Goal: Task Accomplishment & Management: Complete application form

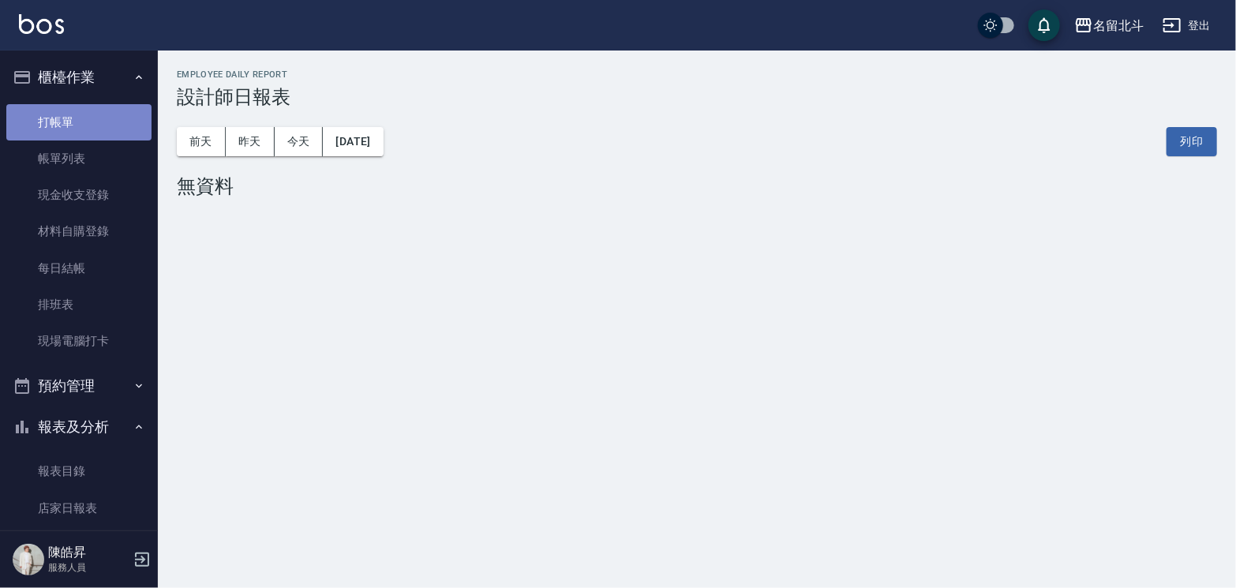
click at [79, 122] on link "打帳單" at bounding box center [78, 122] width 145 height 36
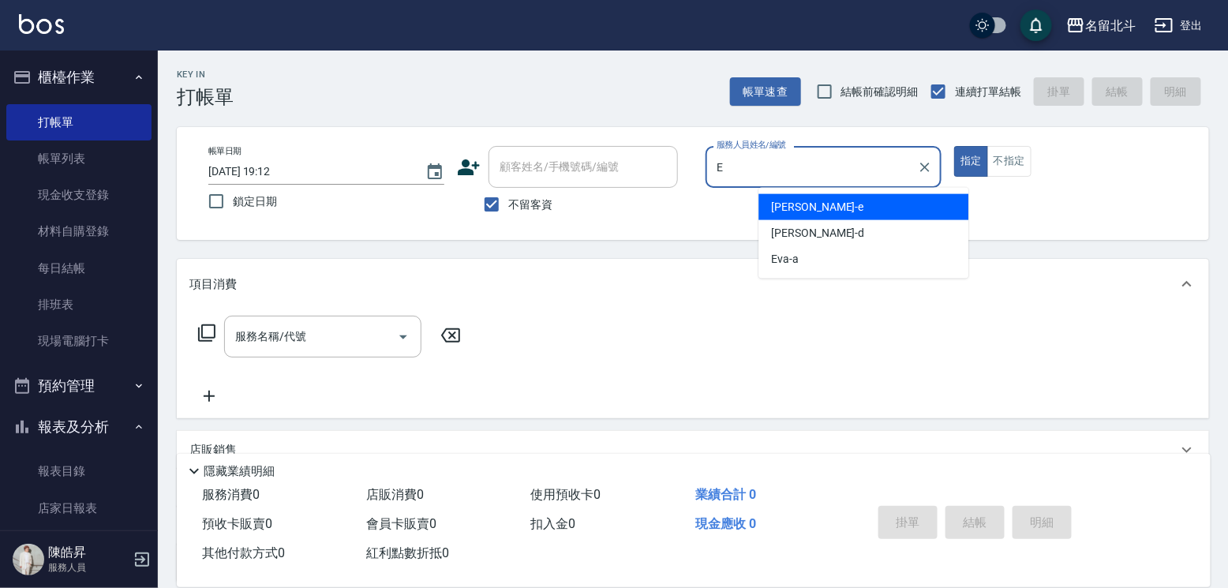
type input "[PERSON_NAME]-e"
type button "true"
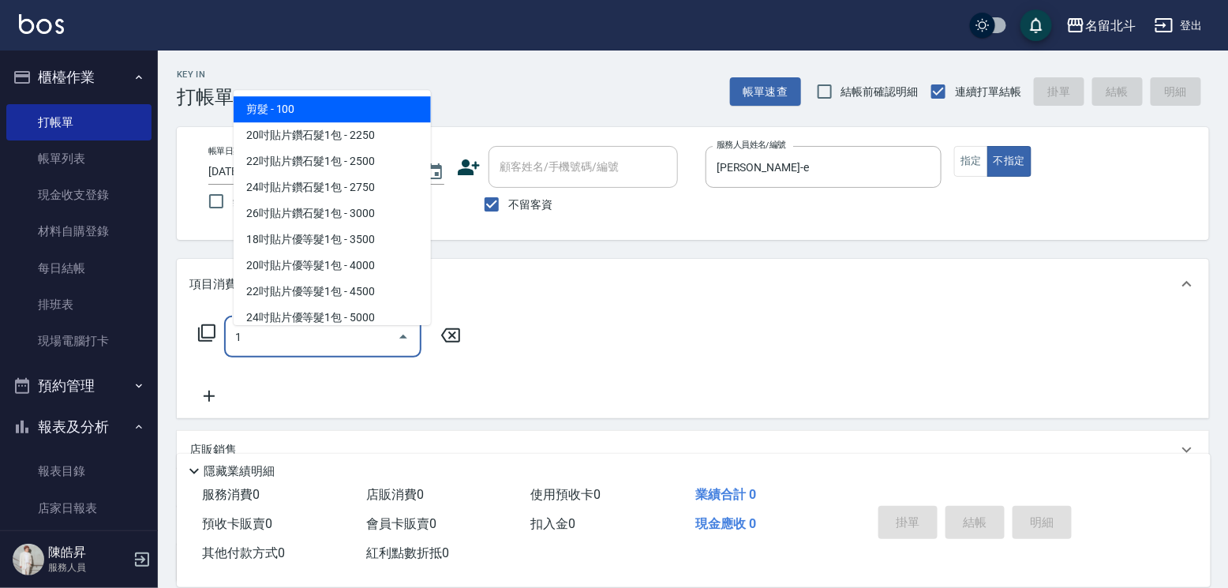
type input "剪髮(1)"
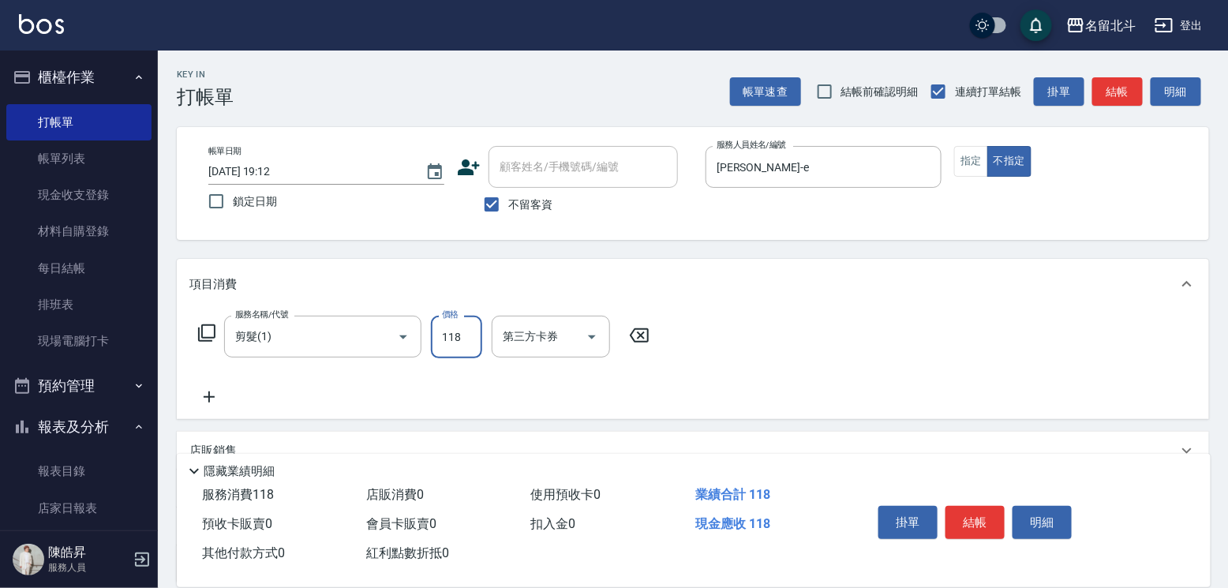
type input "118"
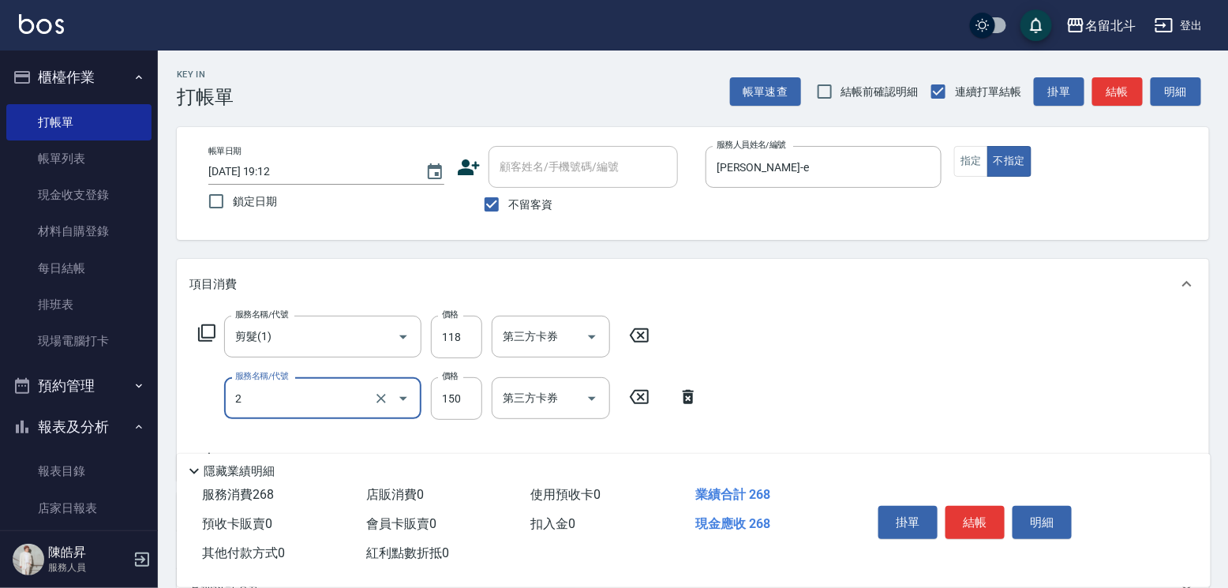
type input "一般洗髮(2)"
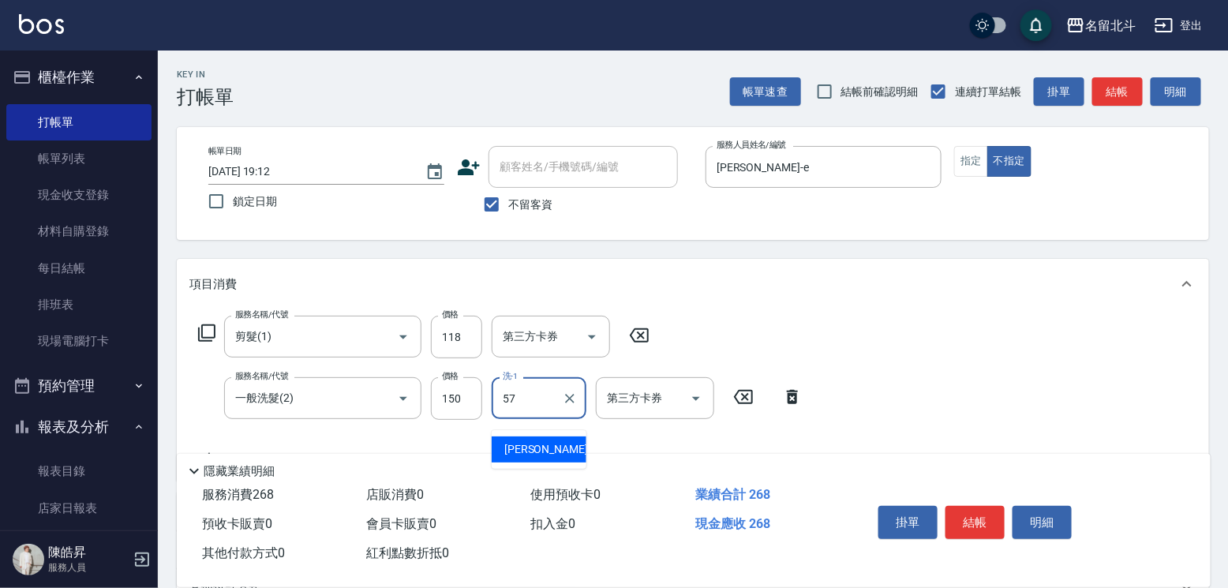
type input "[PERSON_NAME]-57"
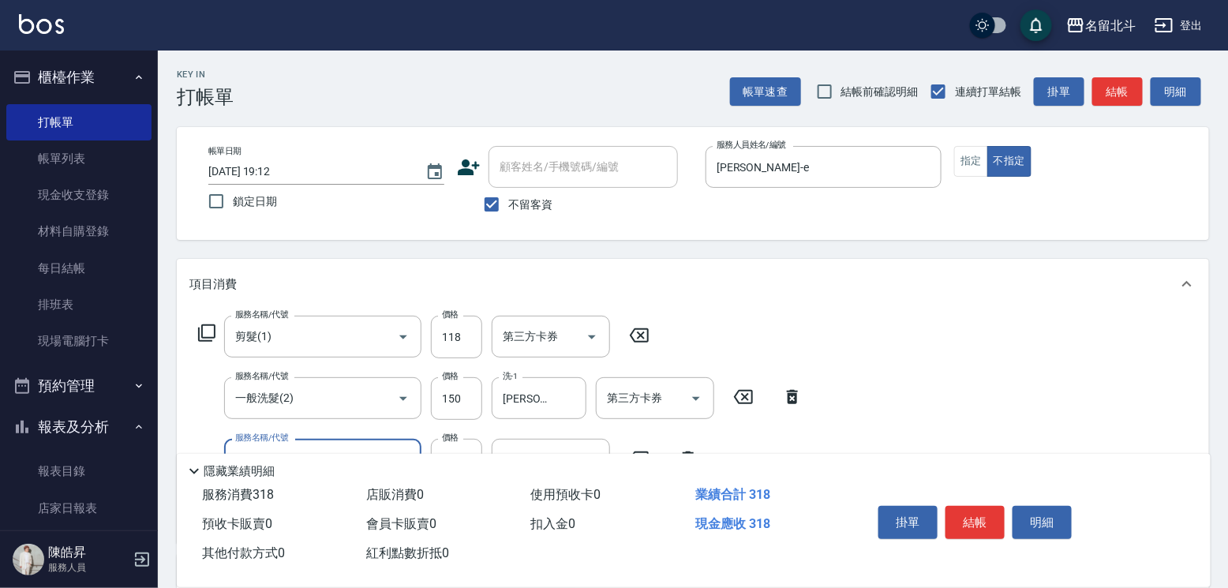
type input "精油(3)"
type input "[PERSON_NAME]-57"
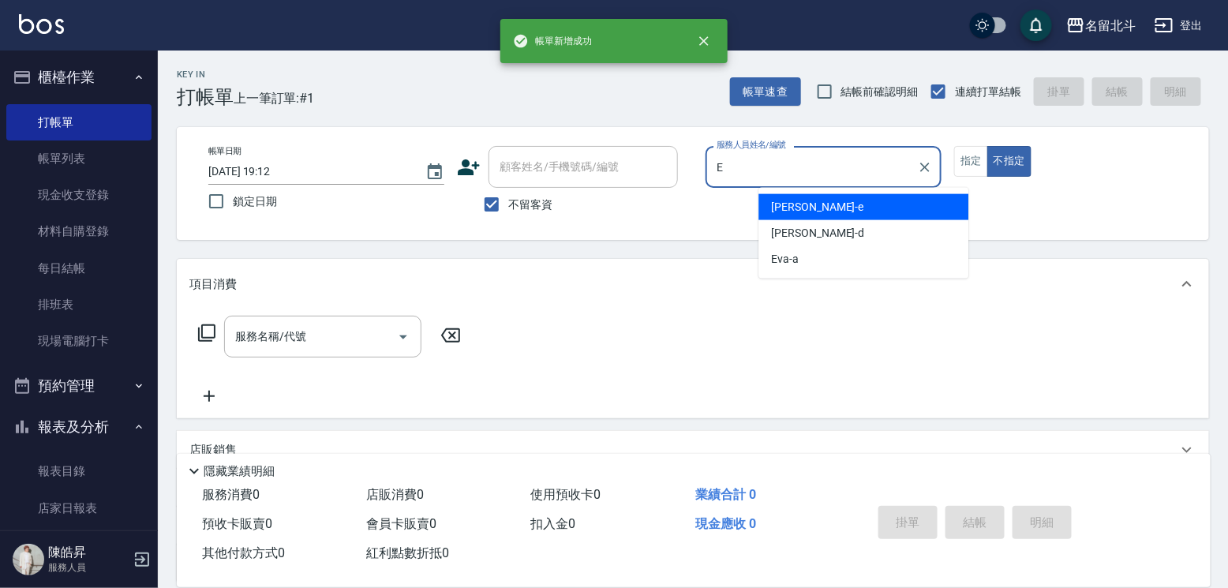
type input "[PERSON_NAME]-e"
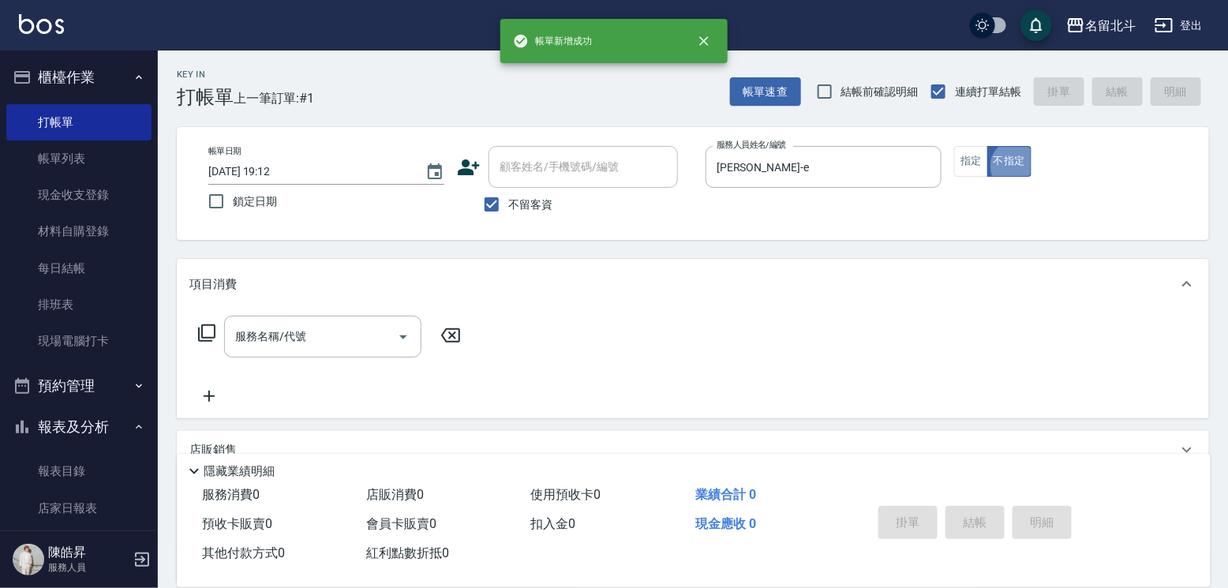
type button "false"
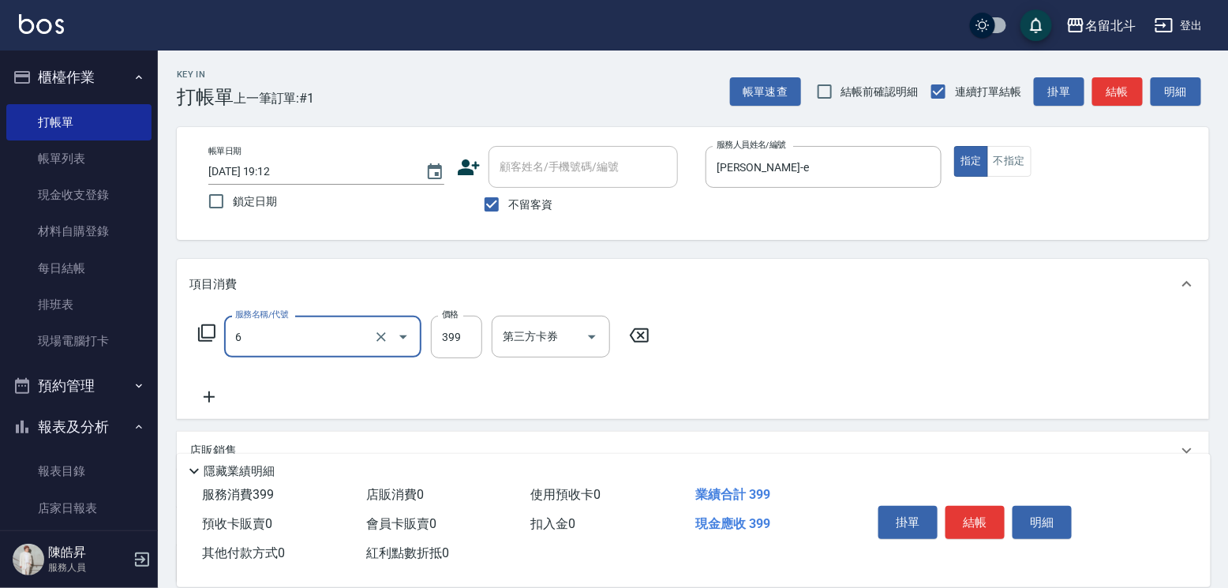
type input "海鹽SPA(6)"
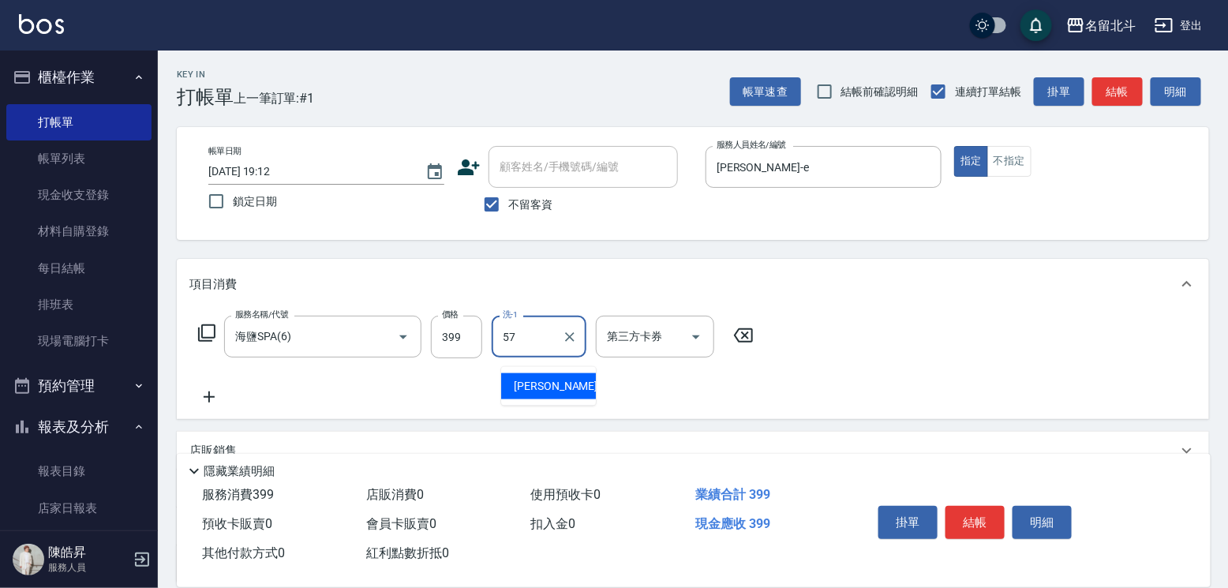
type input "[PERSON_NAME]-57"
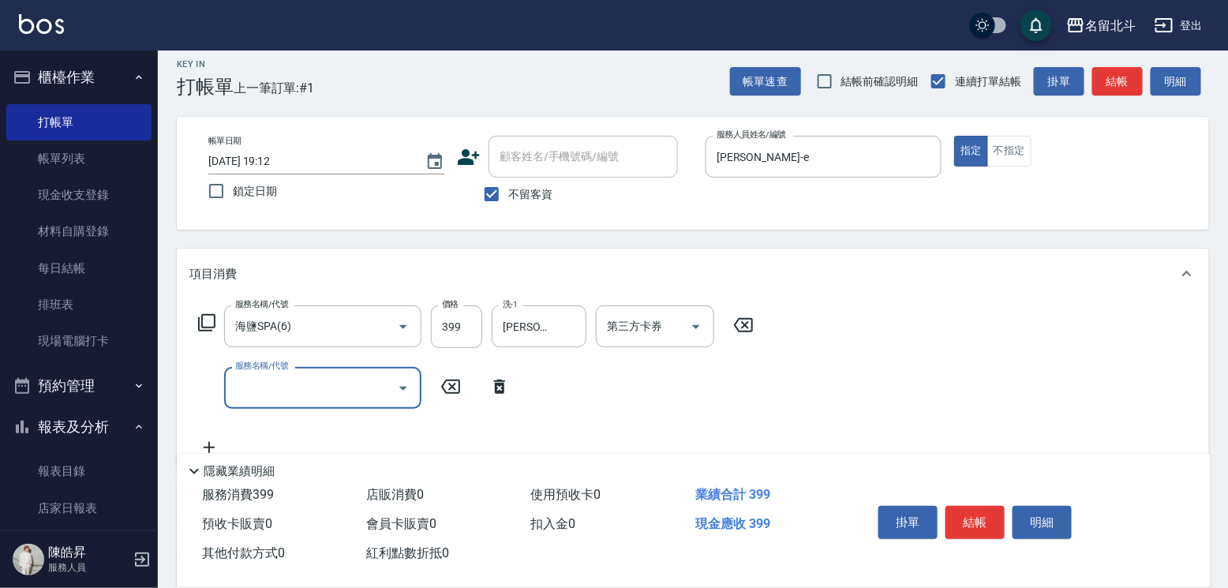
scroll to position [79, 0]
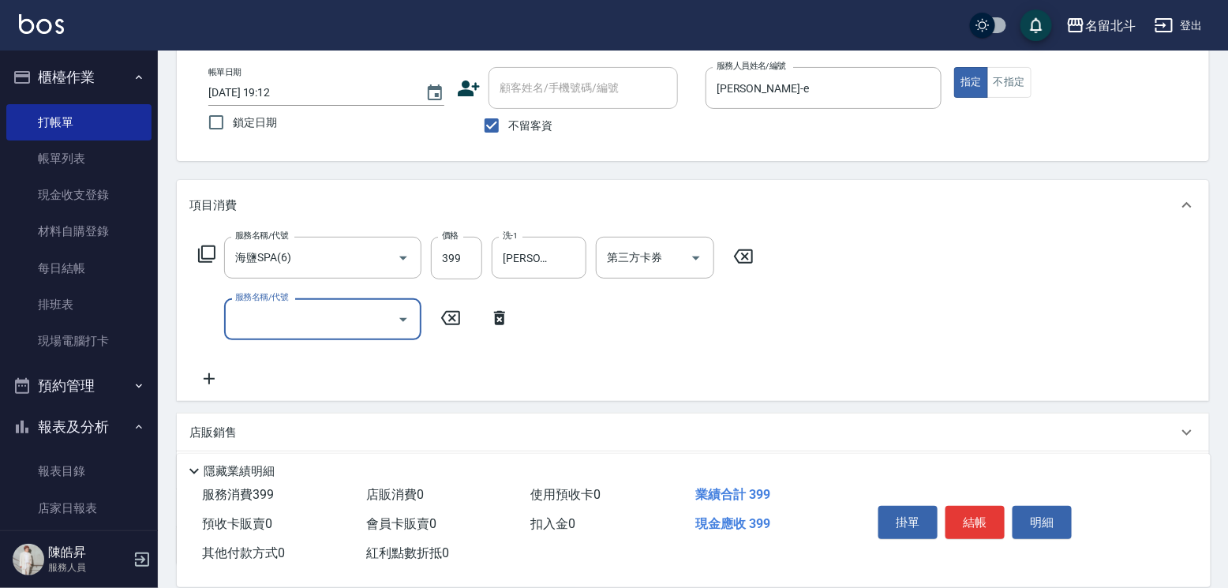
click at [355, 333] on input "服務名稱/代號" at bounding box center [310, 319] width 159 height 28
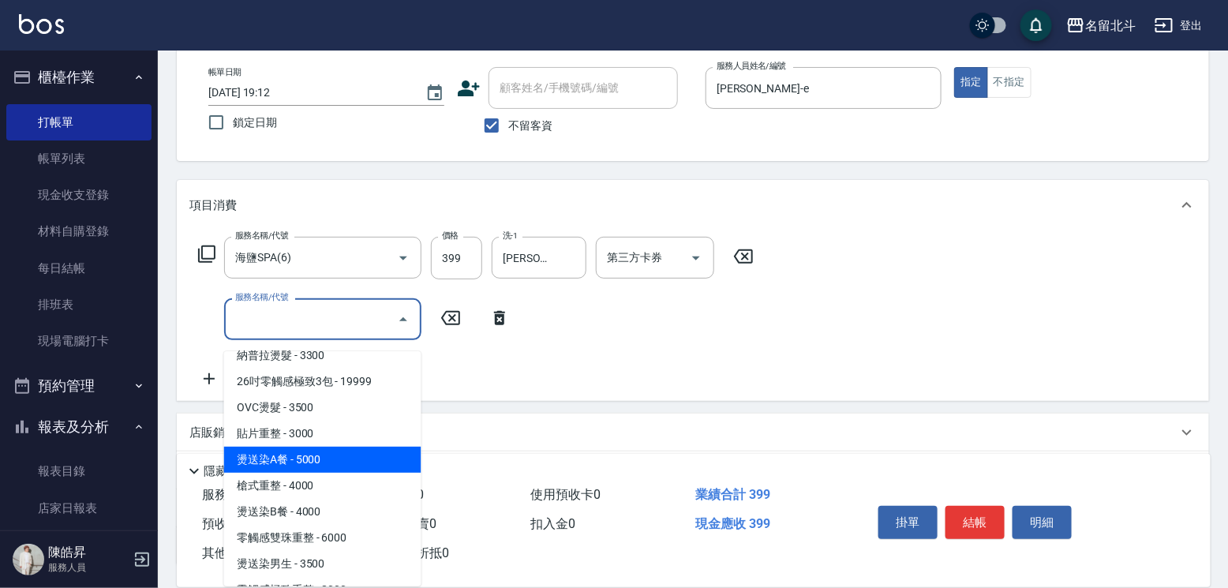
scroll to position [1421, 0]
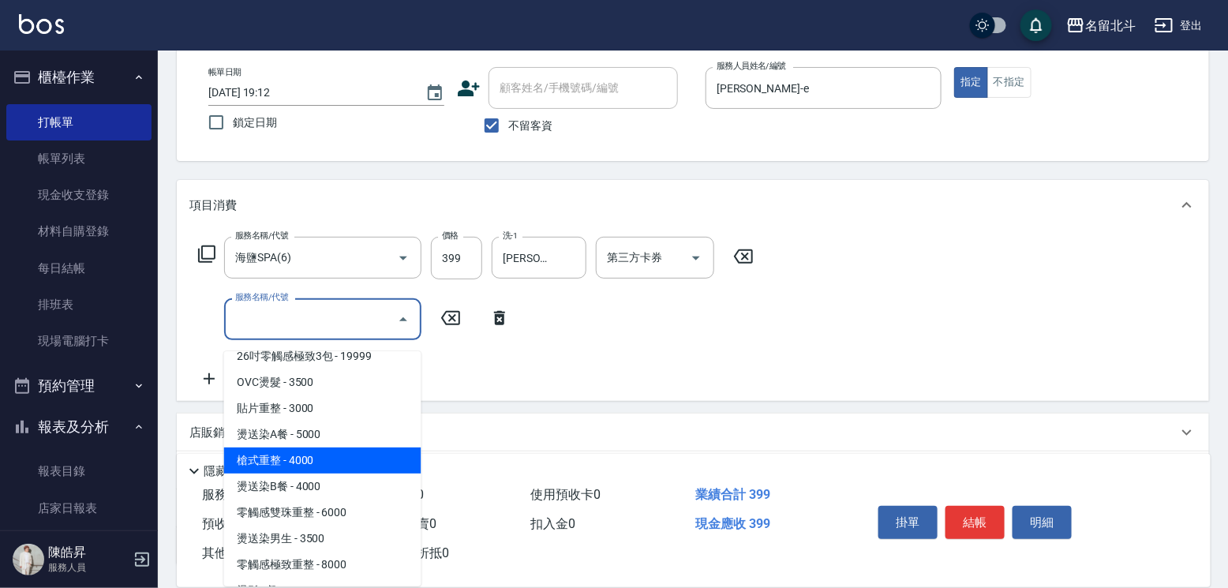
click at [295, 455] on span "槍式重整 - 4000" at bounding box center [322, 461] width 197 height 26
type input "槍式重整(00028)"
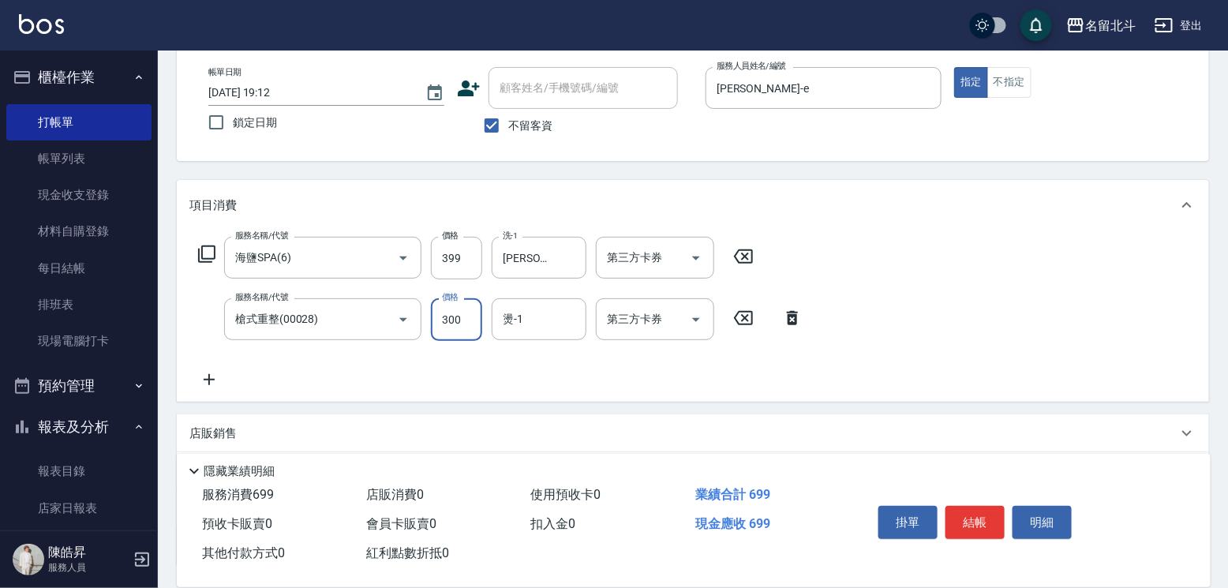
type input "300"
click at [470, 268] on input "399" at bounding box center [456, 258] width 51 height 43
click at [445, 247] on input "399" at bounding box center [456, 258] width 51 height 43
type input "400"
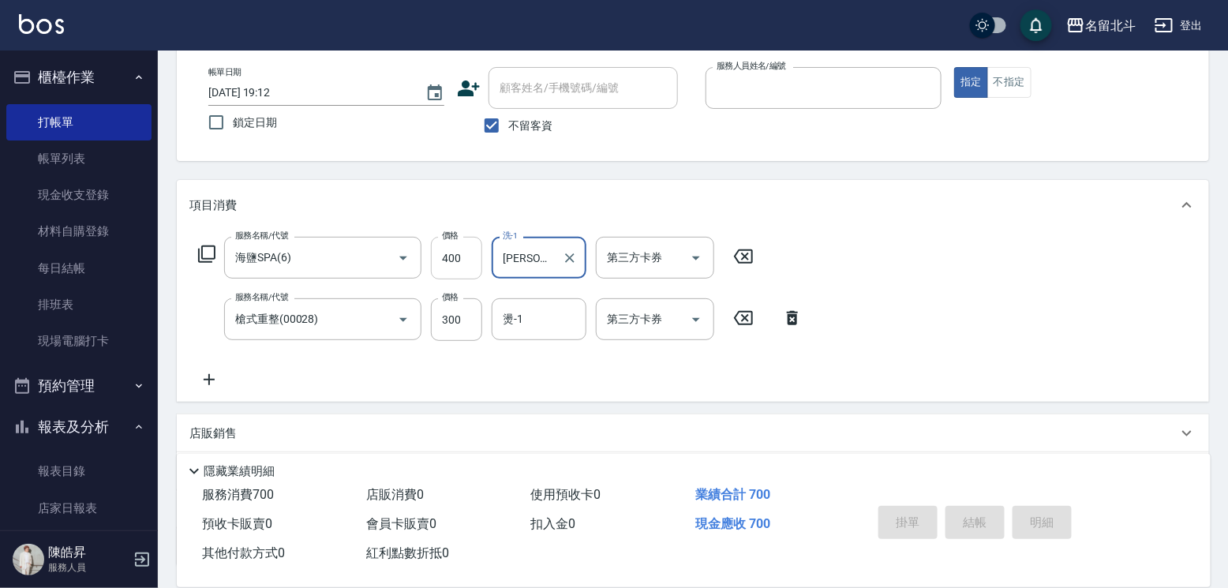
type input "[DATE] 19:13"
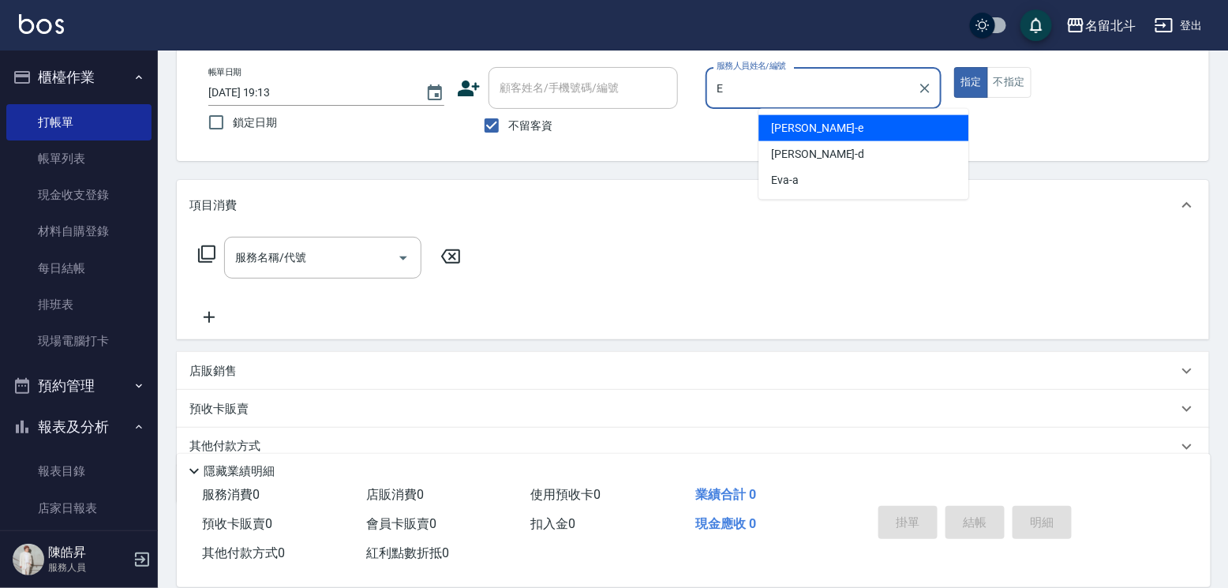
type input "[PERSON_NAME]-e"
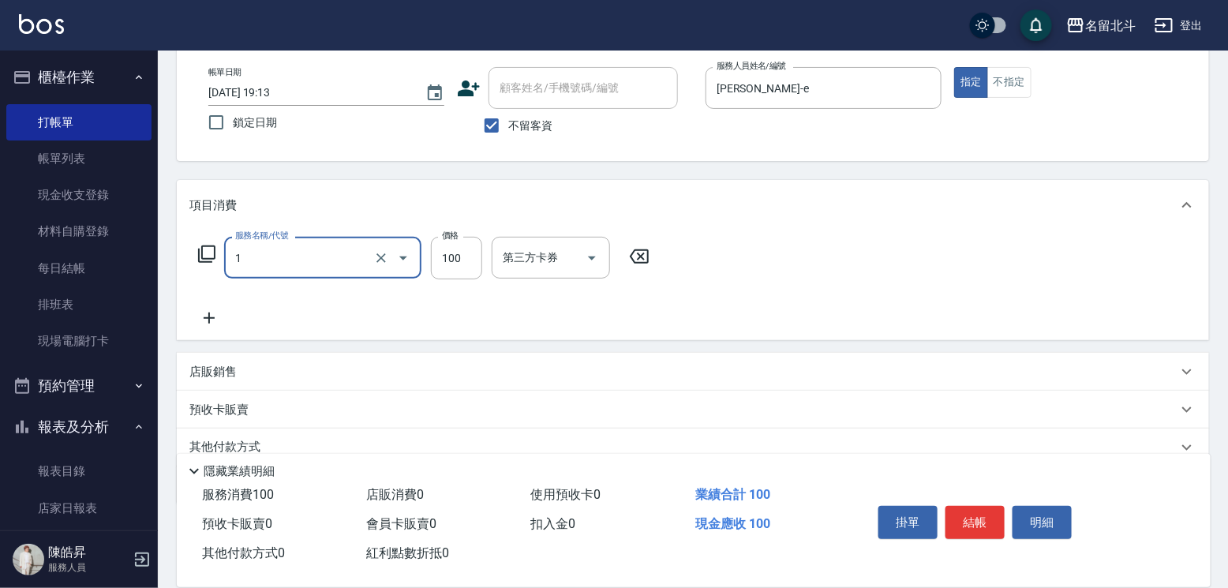
type input "剪髮(1)"
type input "200"
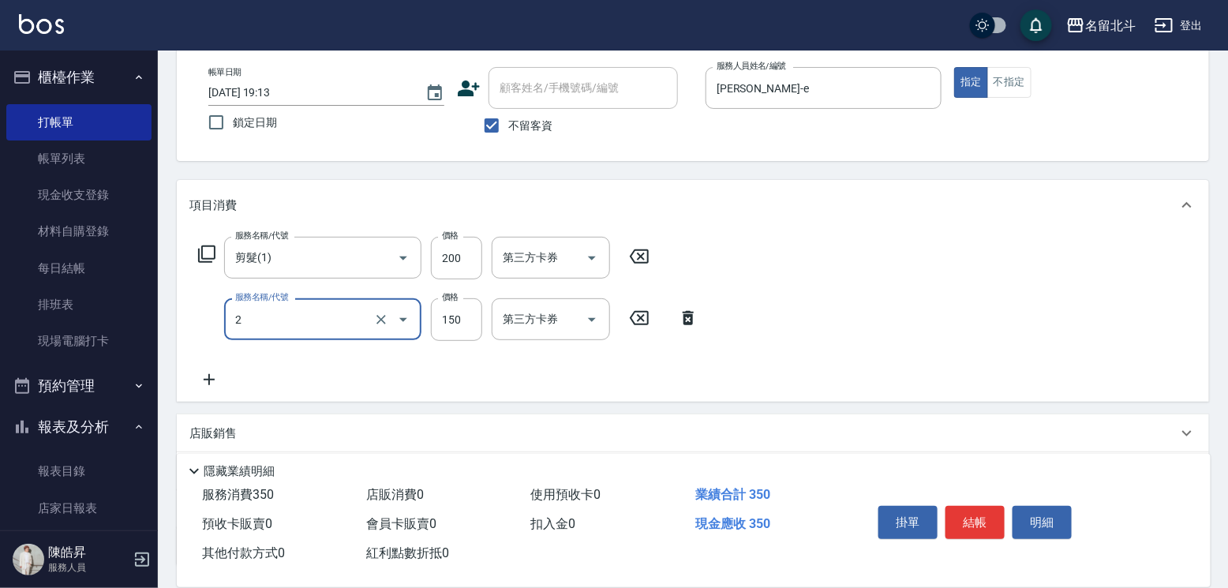
type input "一般洗髮(2)"
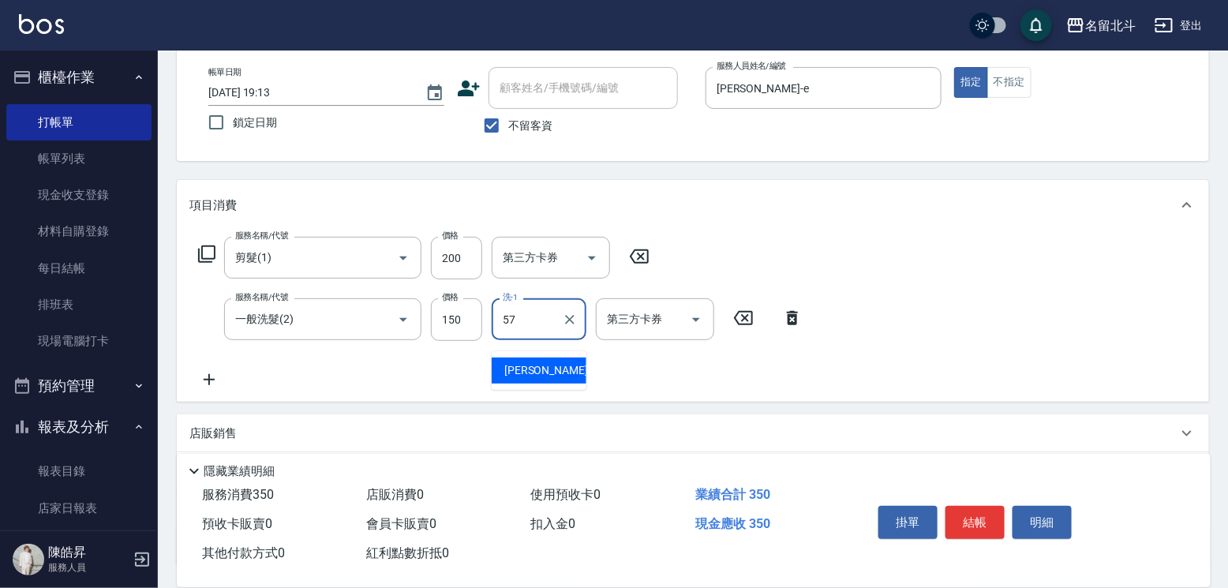
type input "[PERSON_NAME]-57"
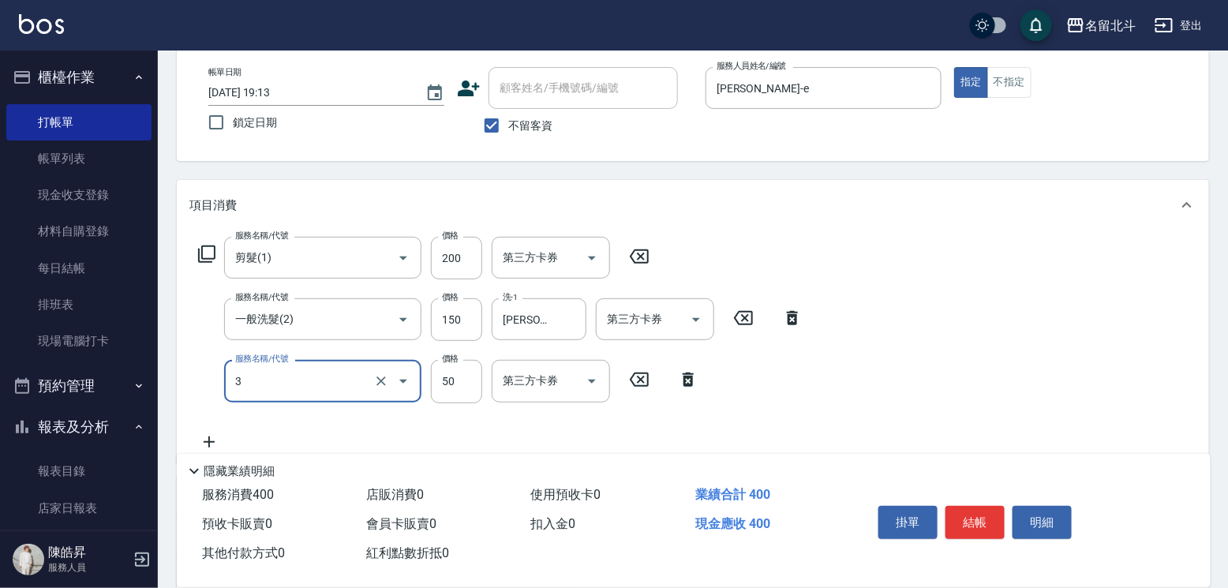
type input "精油(3)"
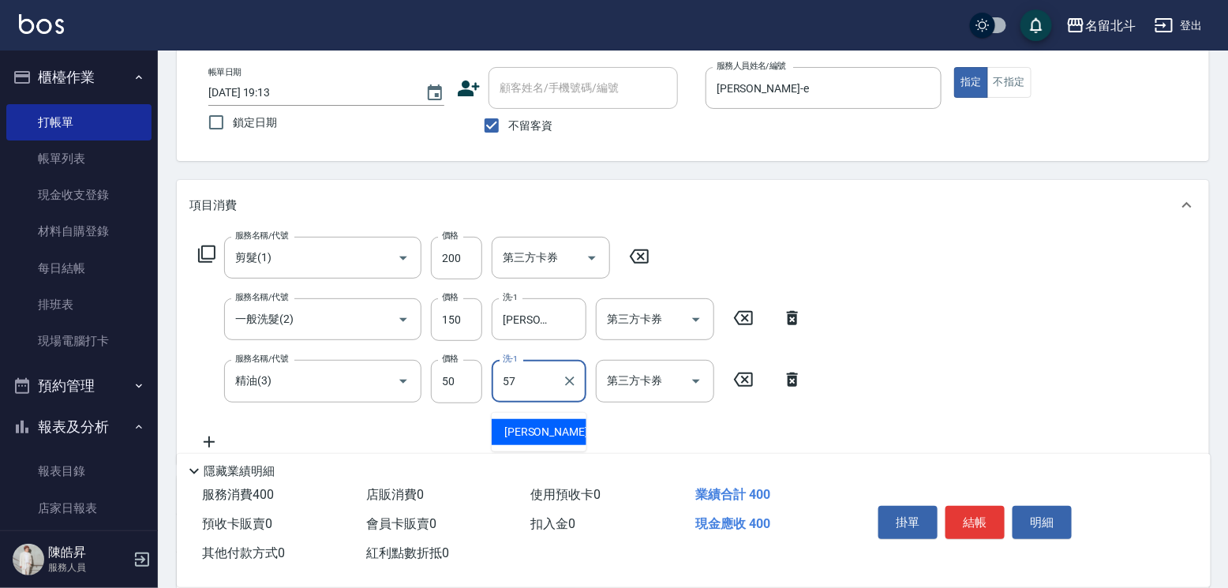
type input "[PERSON_NAME]-57"
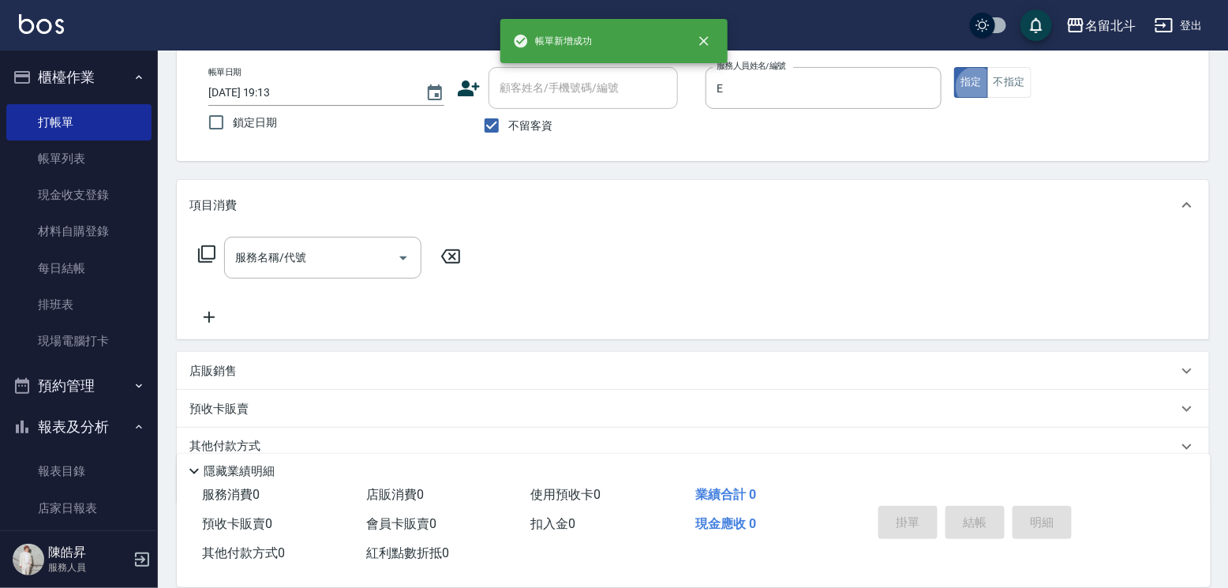
type input "[PERSON_NAME]-e"
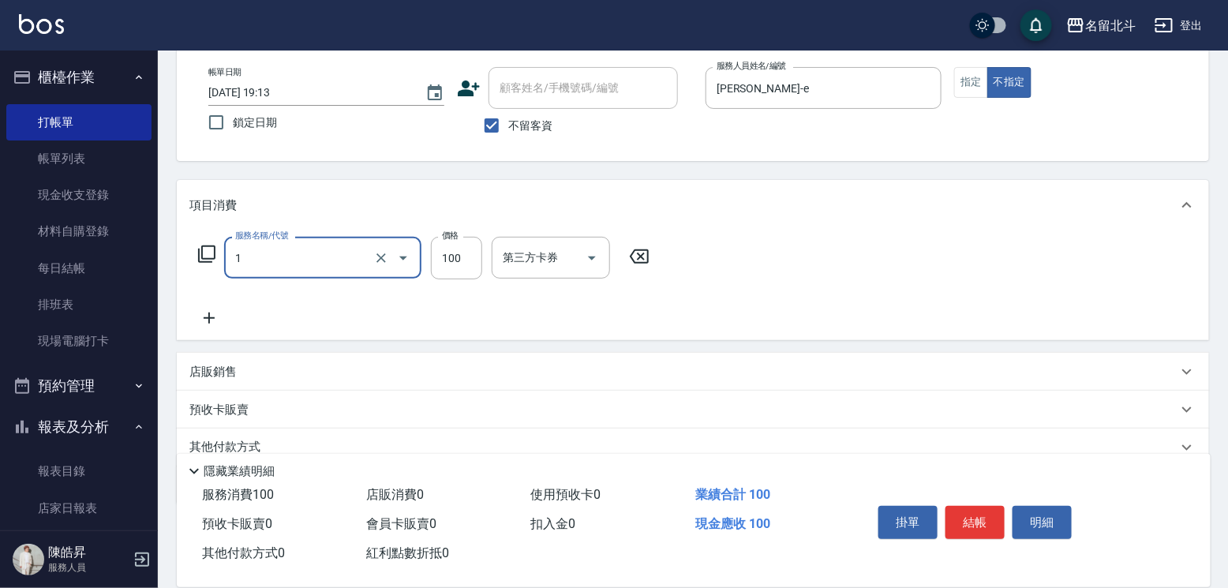
type input "剪髮(1)"
type input "118"
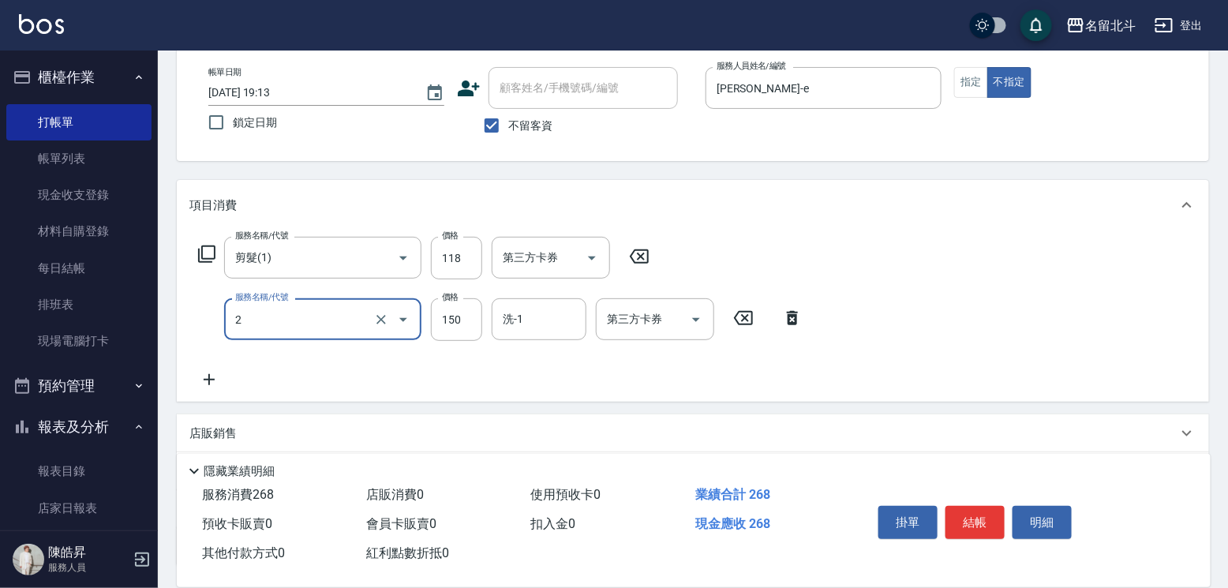
type input "一般洗髮(2)"
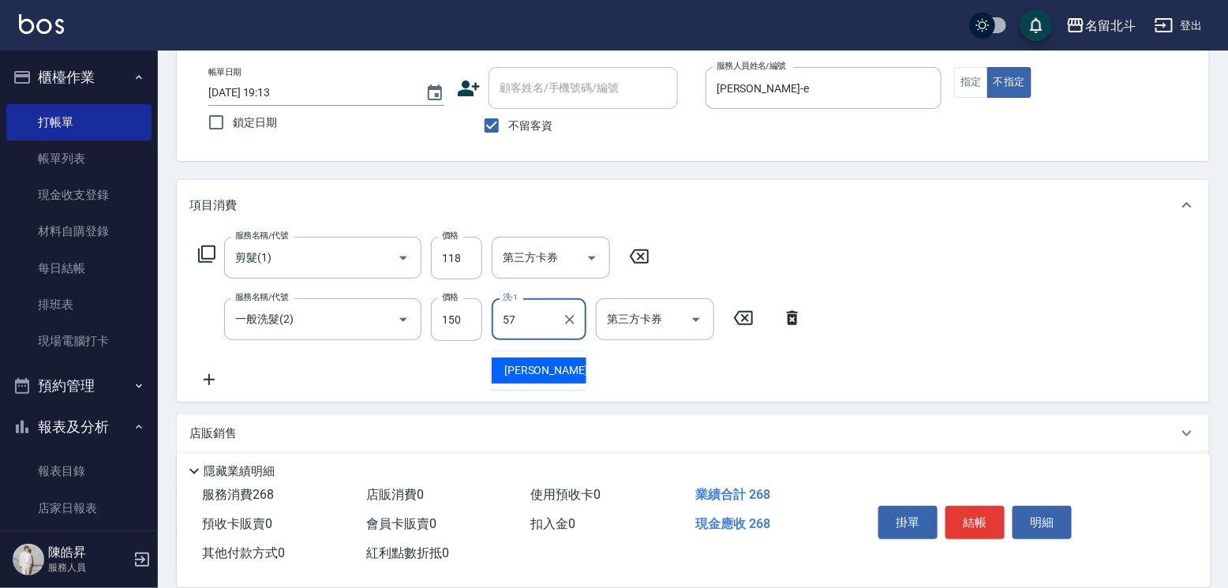
type input "[PERSON_NAME]-57"
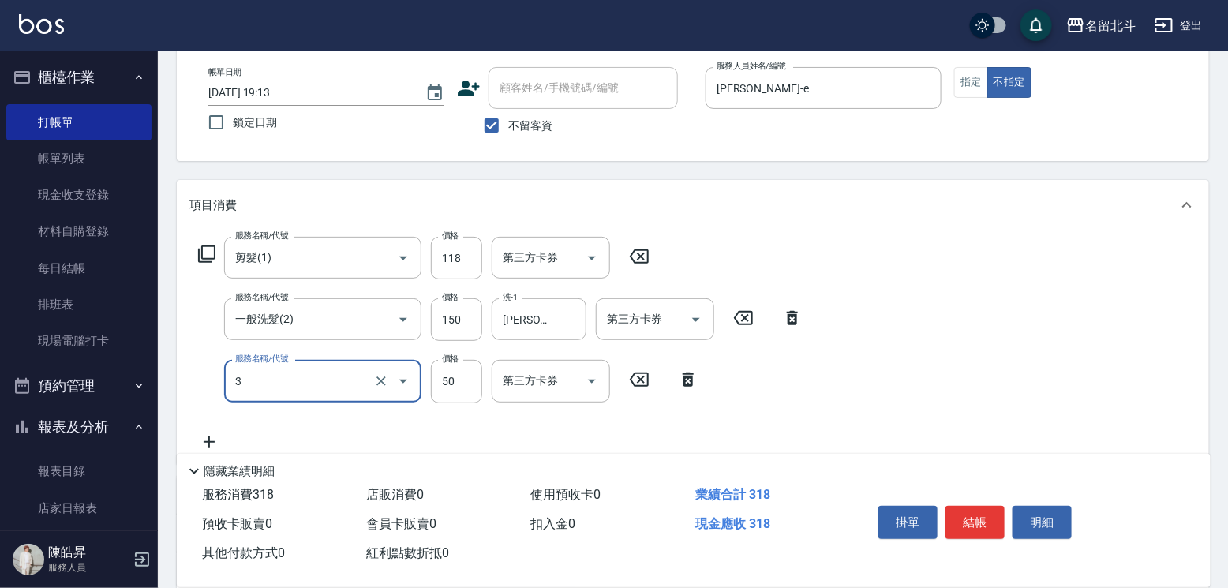
type input "精油(3)"
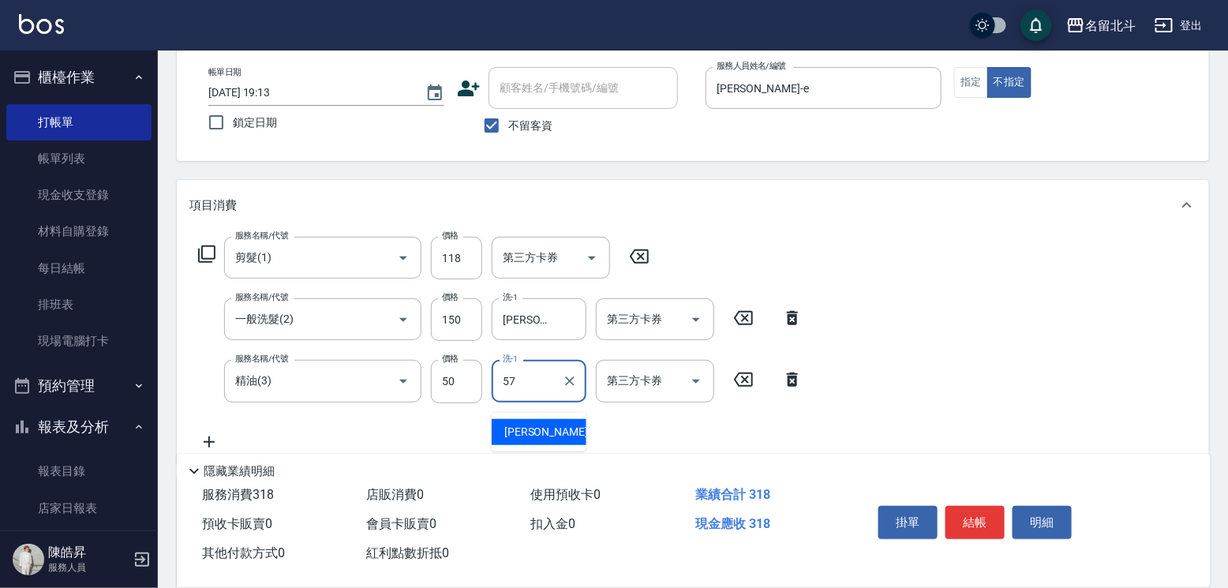
type input "[PERSON_NAME]-57"
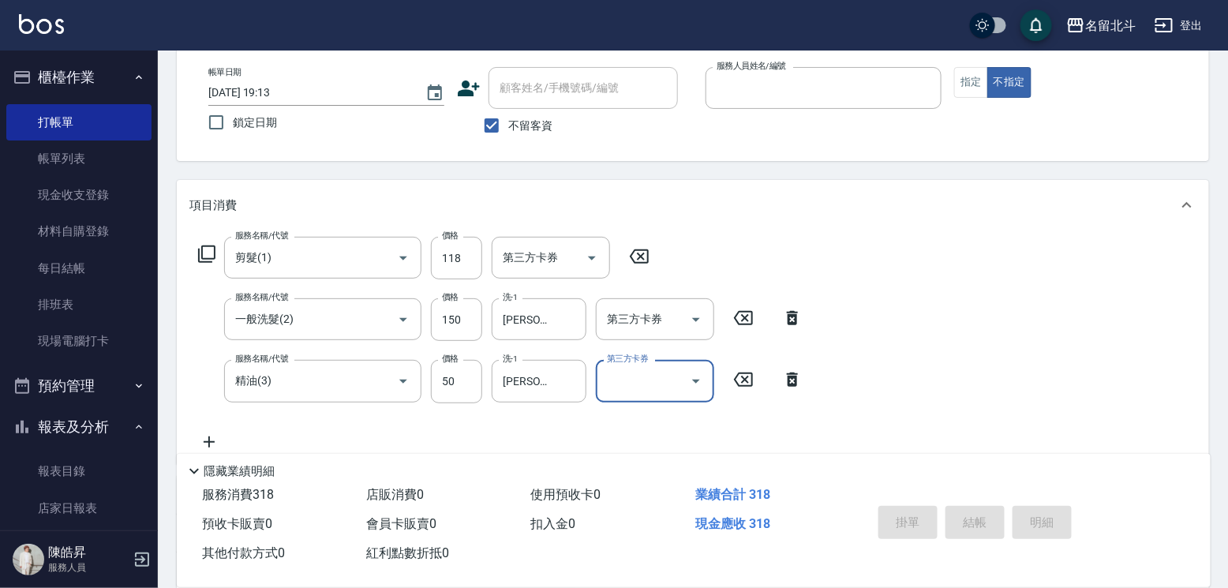
type input "[DATE] 19:14"
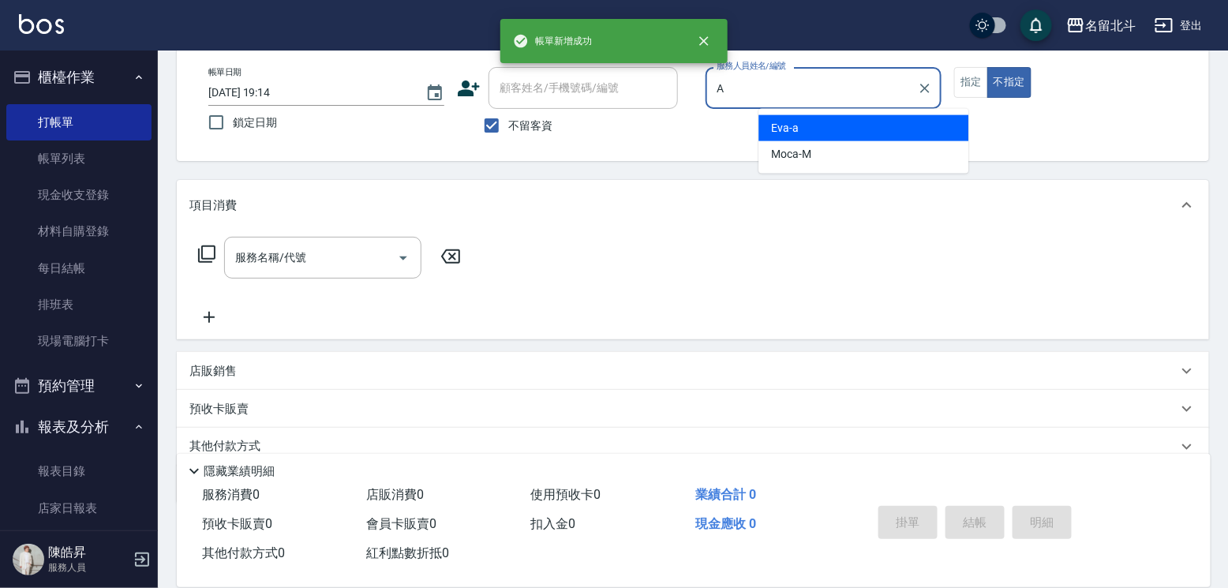
type input "[PERSON_NAME]-a"
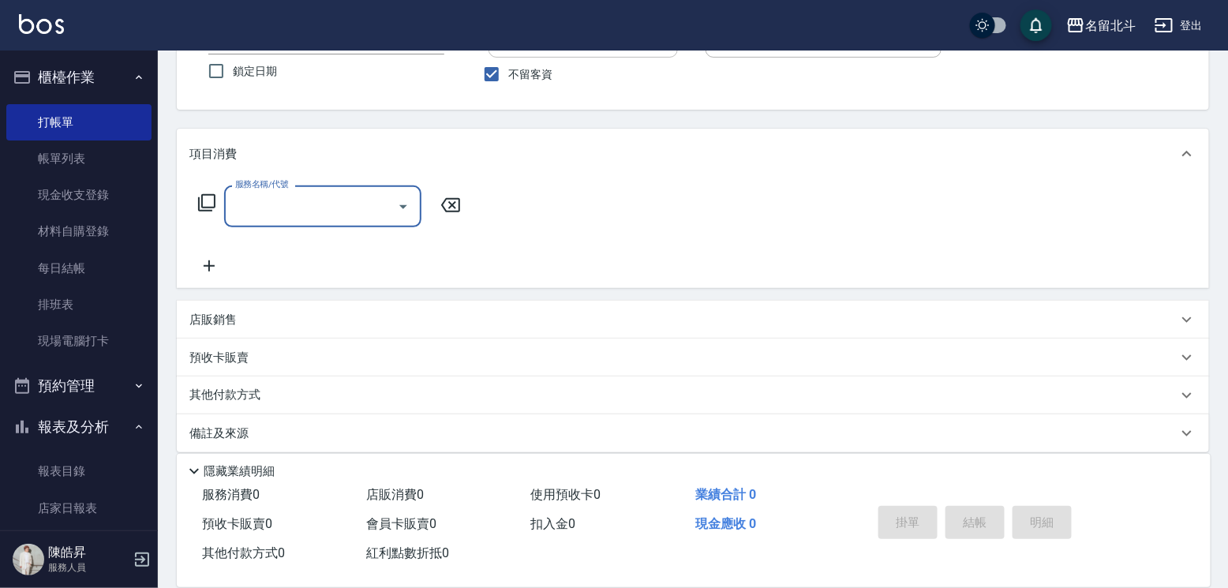
scroll to position [201, 0]
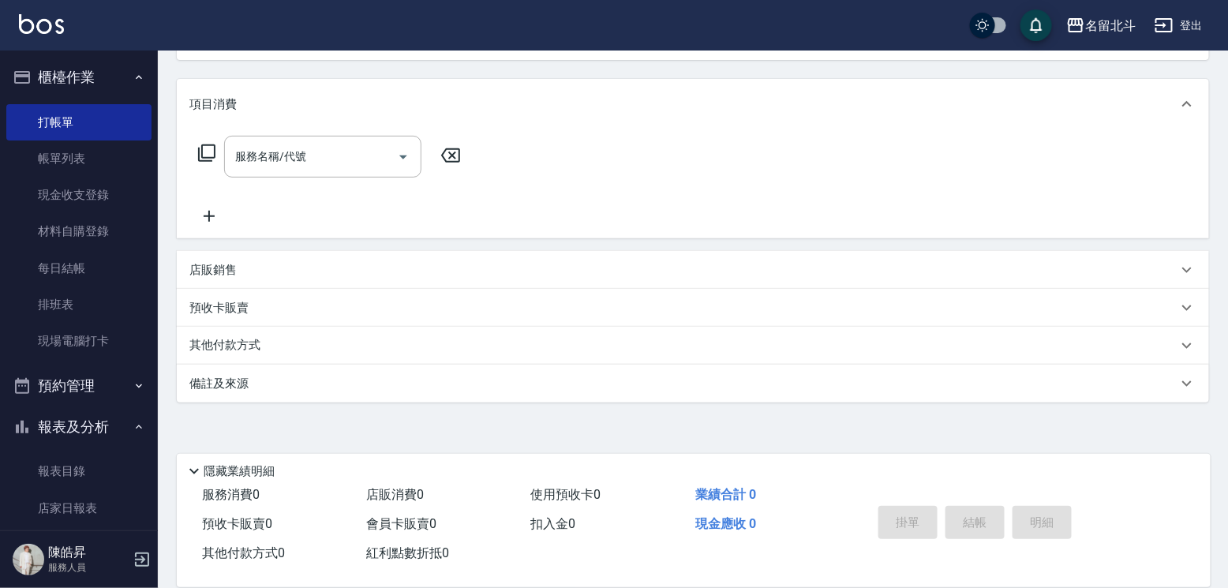
click at [298, 265] on div "店販銷售" at bounding box center [683, 270] width 988 height 17
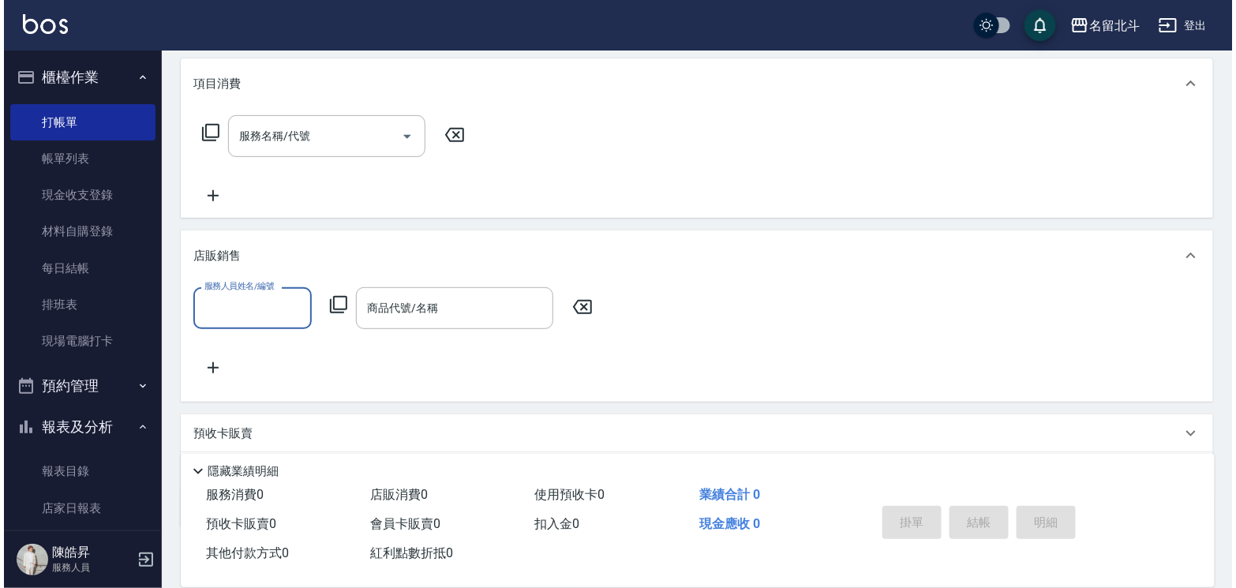
scroll to position [0, 0]
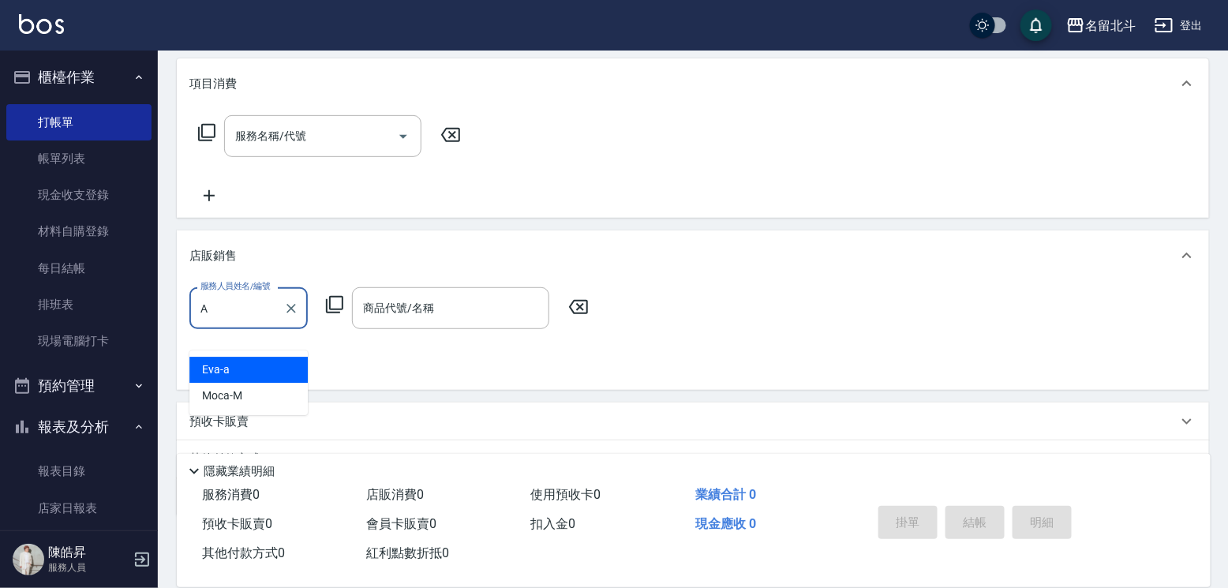
type input "[PERSON_NAME]-a"
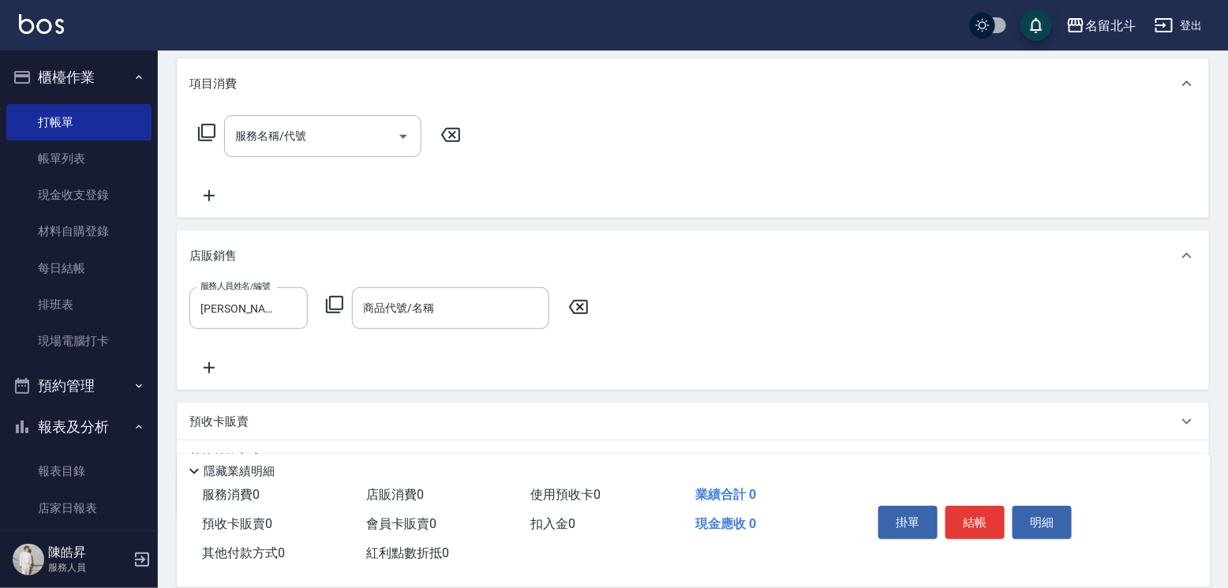
click at [344, 314] on icon at bounding box center [334, 304] width 19 height 19
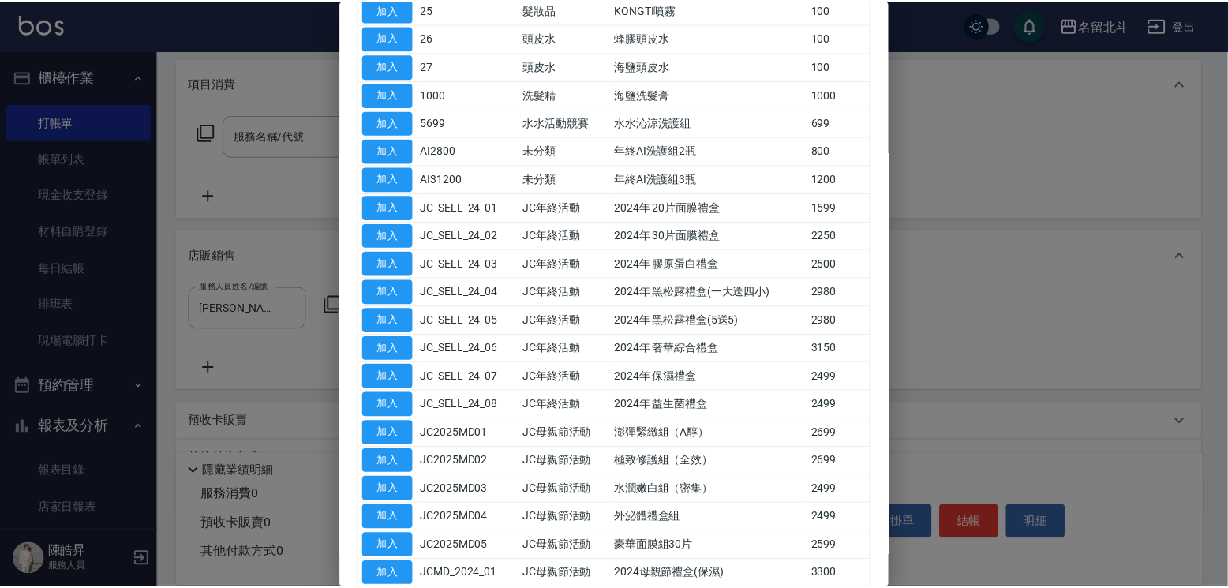
scroll to position [868, 0]
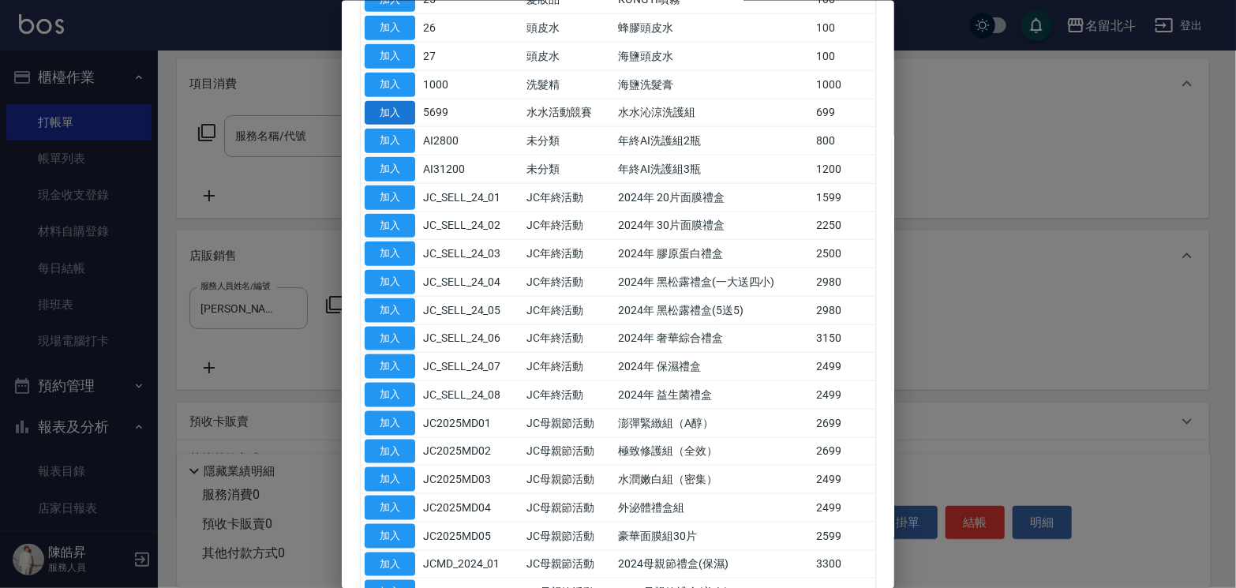
click at [395, 125] on button "加入" at bounding box center [390, 112] width 51 height 24
type input "水水沁涼洗護組"
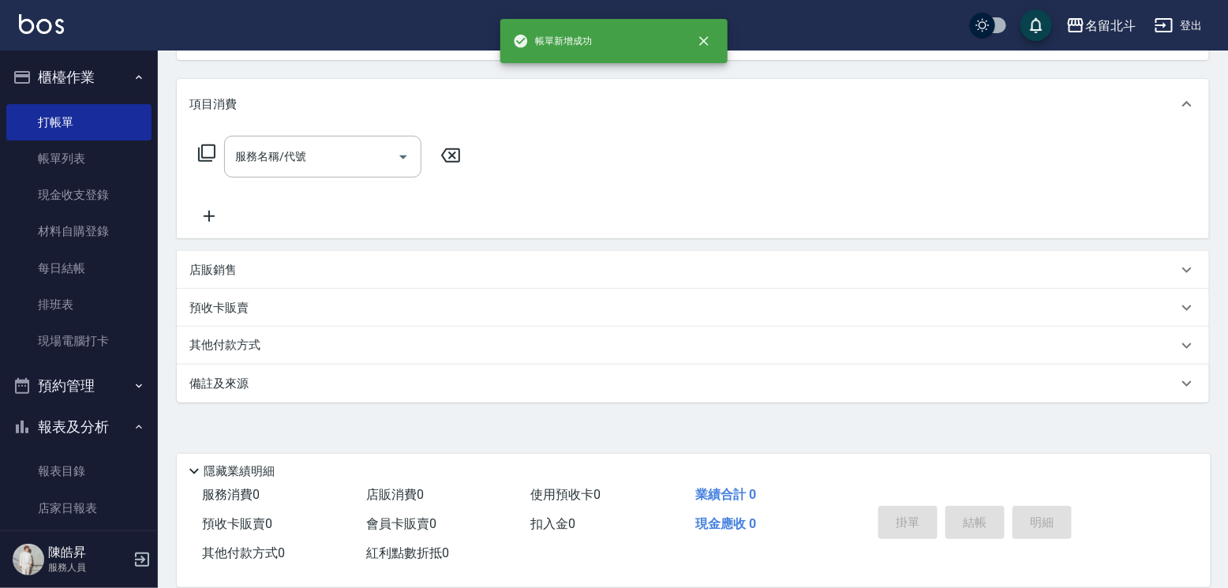
scroll to position [0, 0]
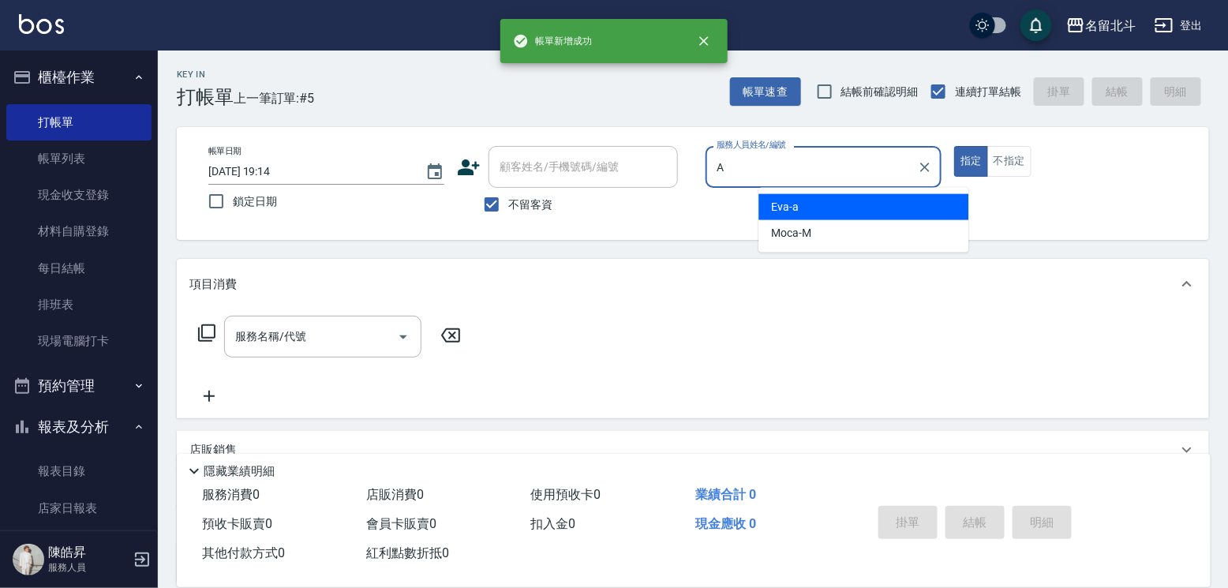
type input "[PERSON_NAME]-a"
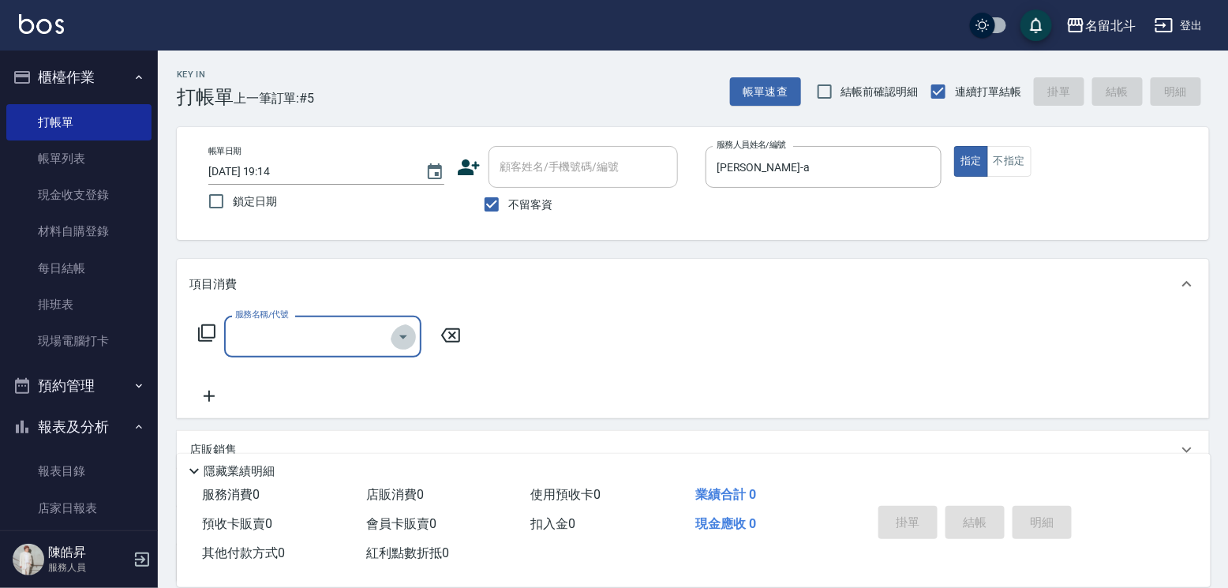
click at [394, 346] on icon "Open" at bounding box center [403, 337] width 19 height 19
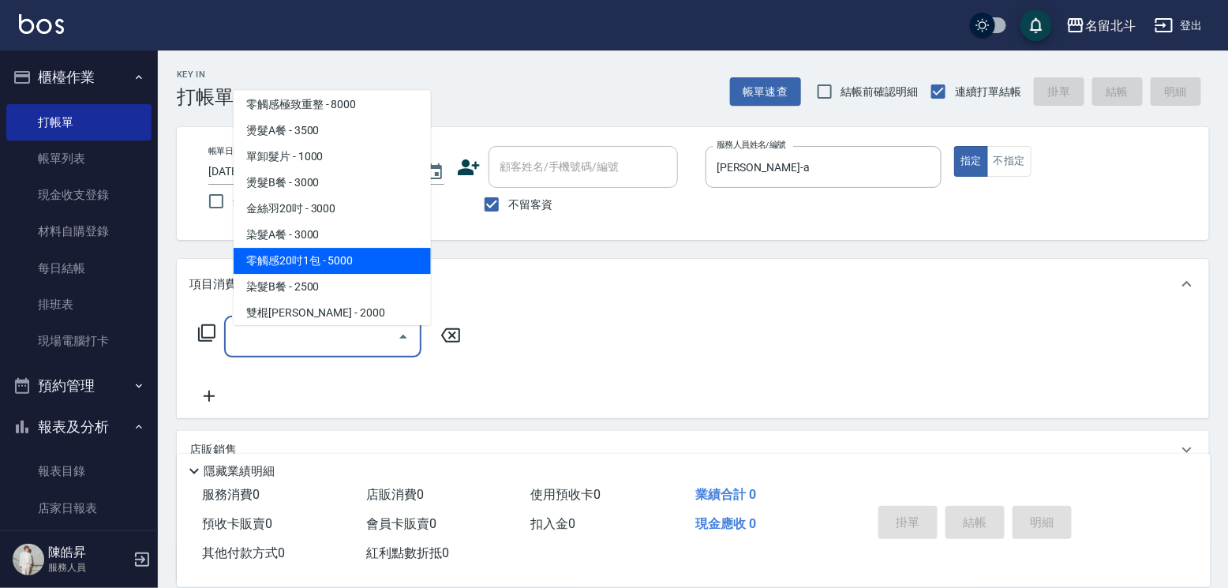
scroll to position [1658, 0]
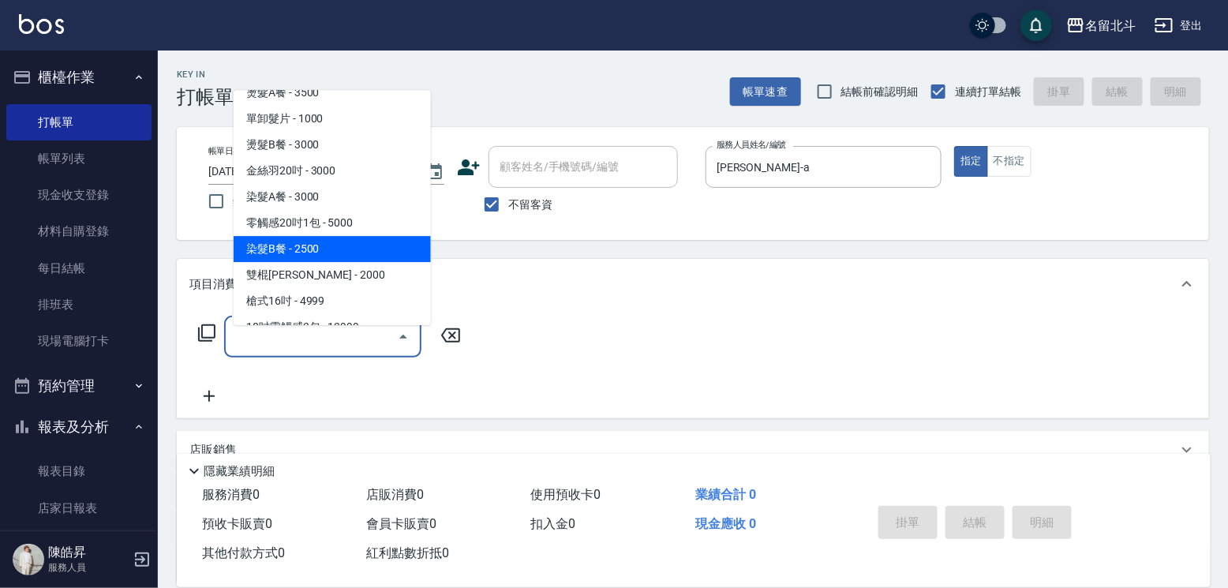
click at [308, 255] on span "染髮B餐 - 2500" at bounding box center [332, 249] width 197 height 26
type input "染髮B餐(33)"
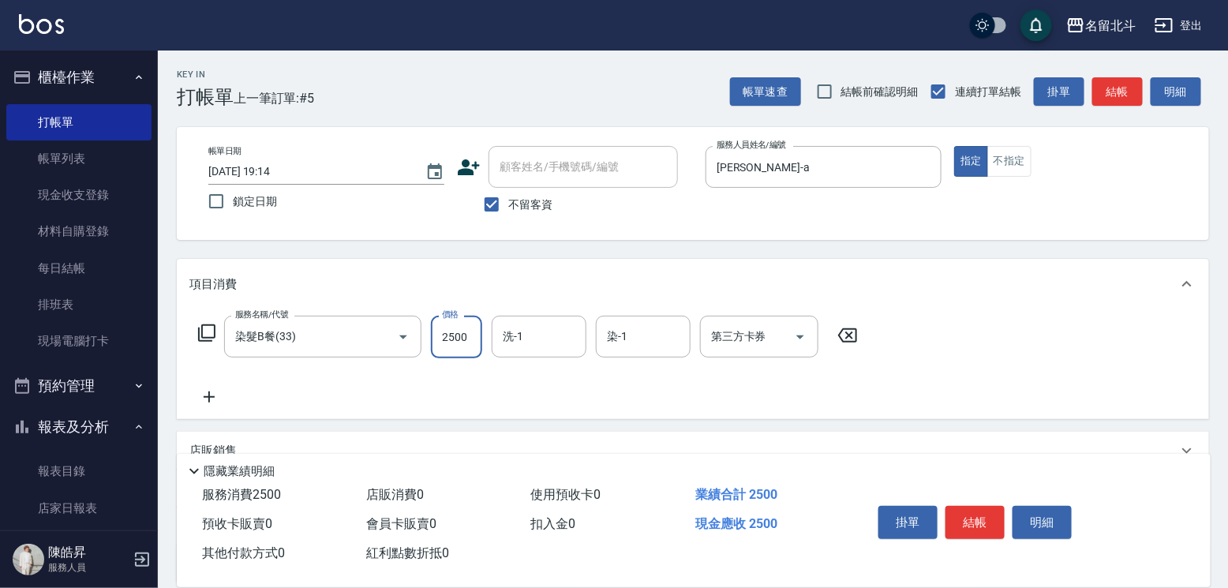
drag, startPoint x: 480, startPoint y: 366, endPoint x: 482, endPoint y: 356, distance: 10.4
click at [480, 358] on input "2500" at bounding box center [456, 337] width 51 height 43
type input "2100"
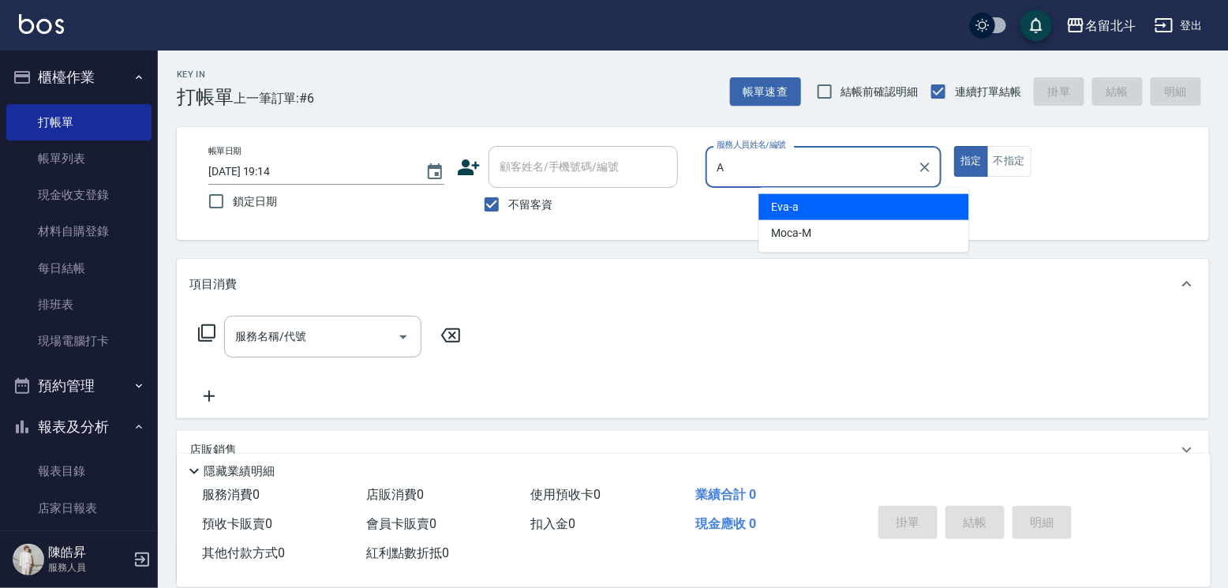
type input "[PERSON_NAME]-a"
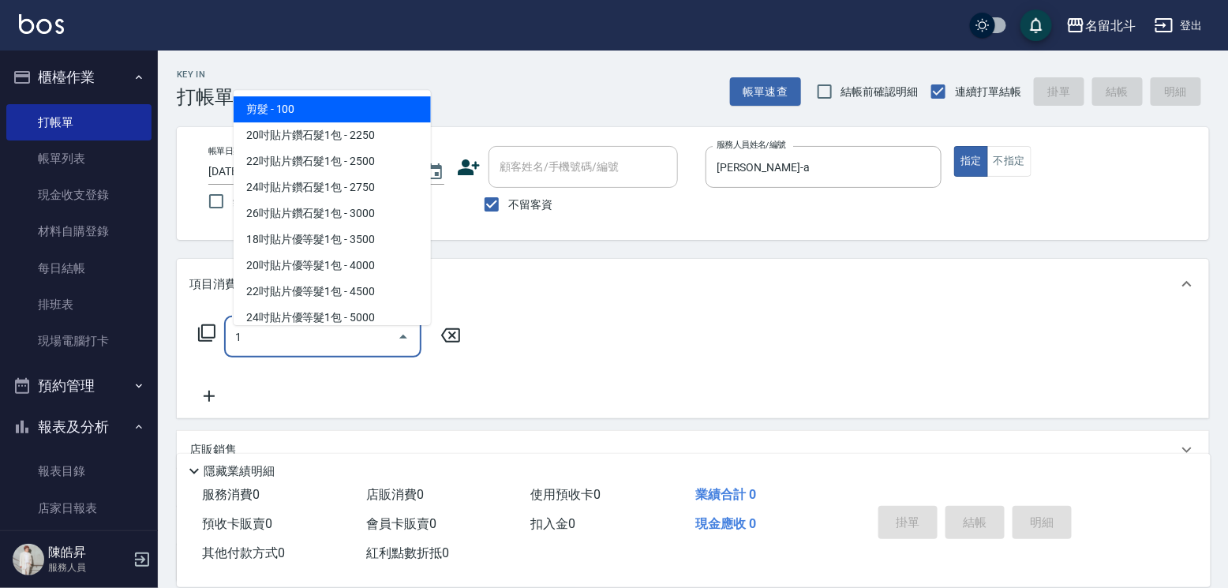
type input "剪髮(1)"
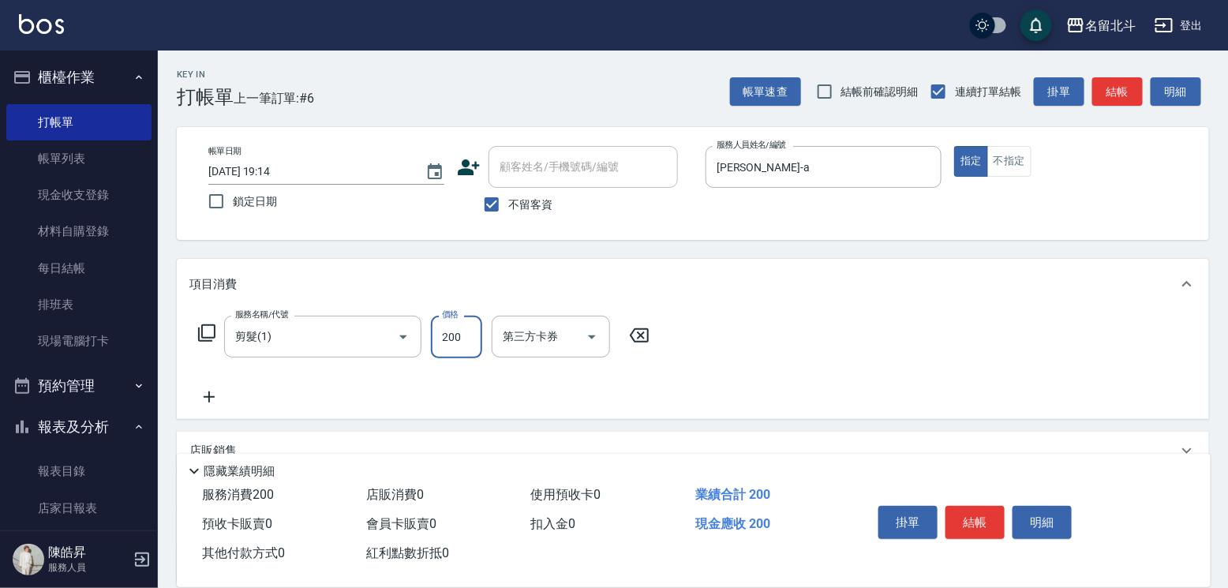
type input "200"
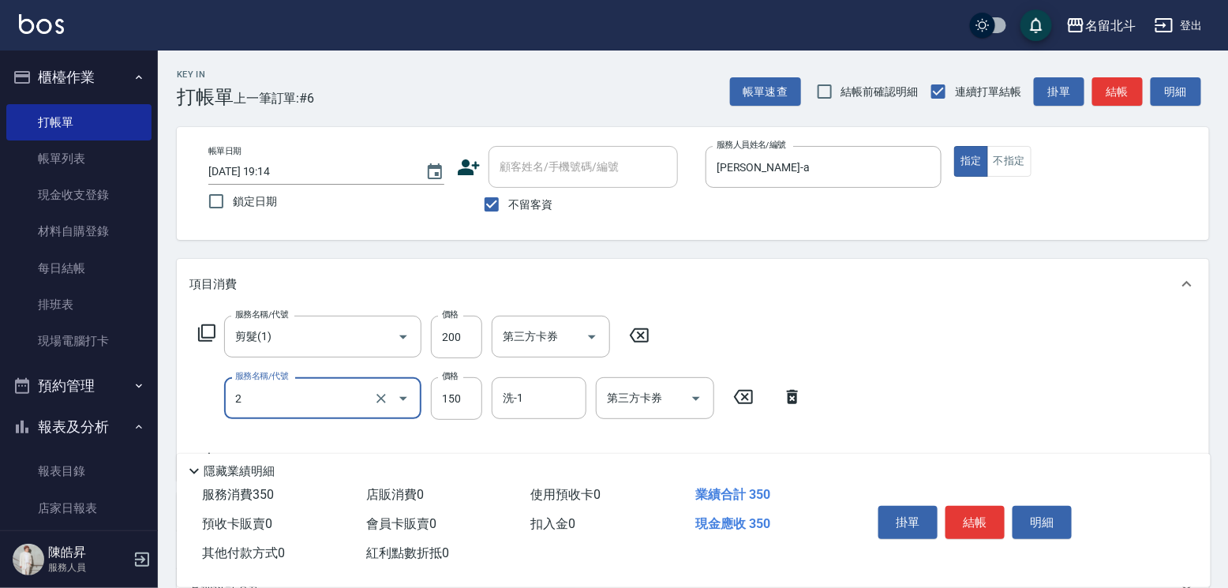
type input "一般洗髮(2)"
type input "200"
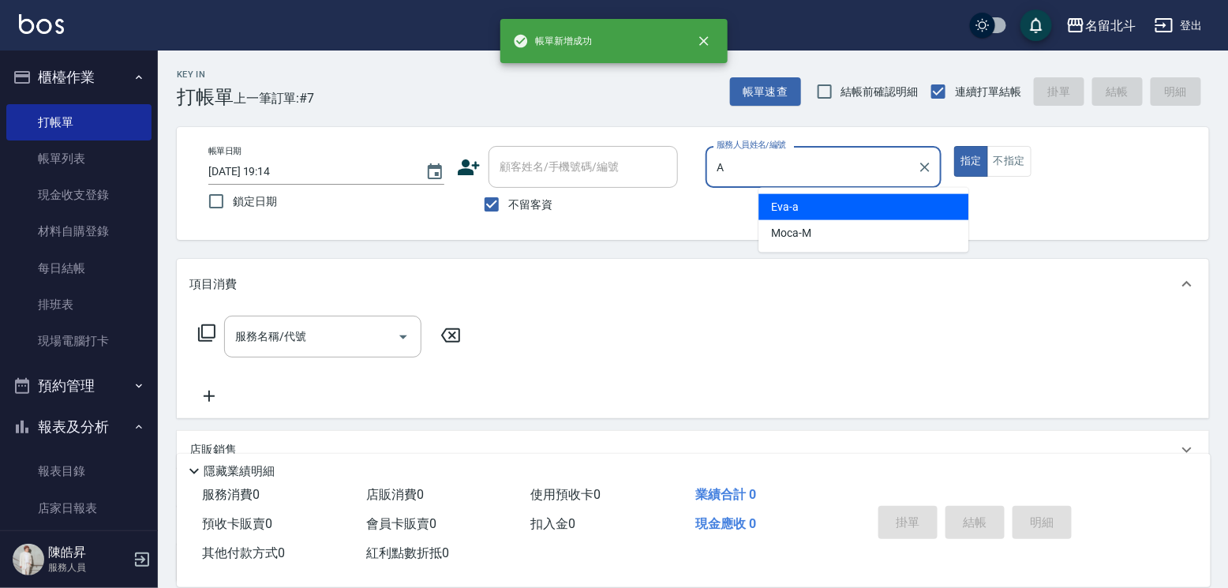
type input "[PERSON_NAME]-a"
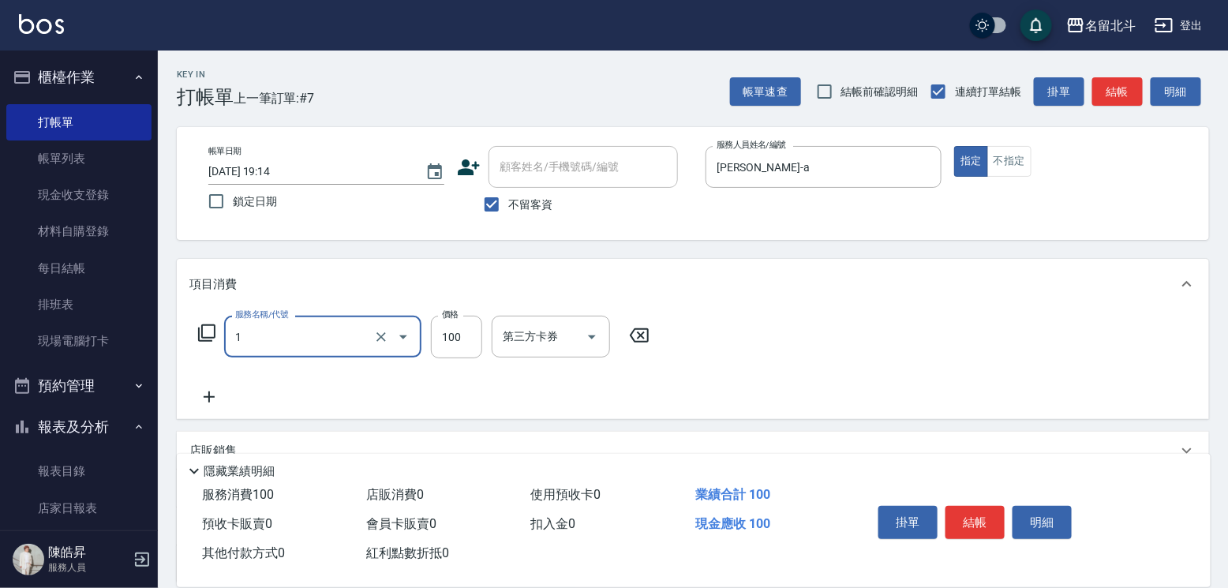
type input "剪髮(1)"
type input "200"
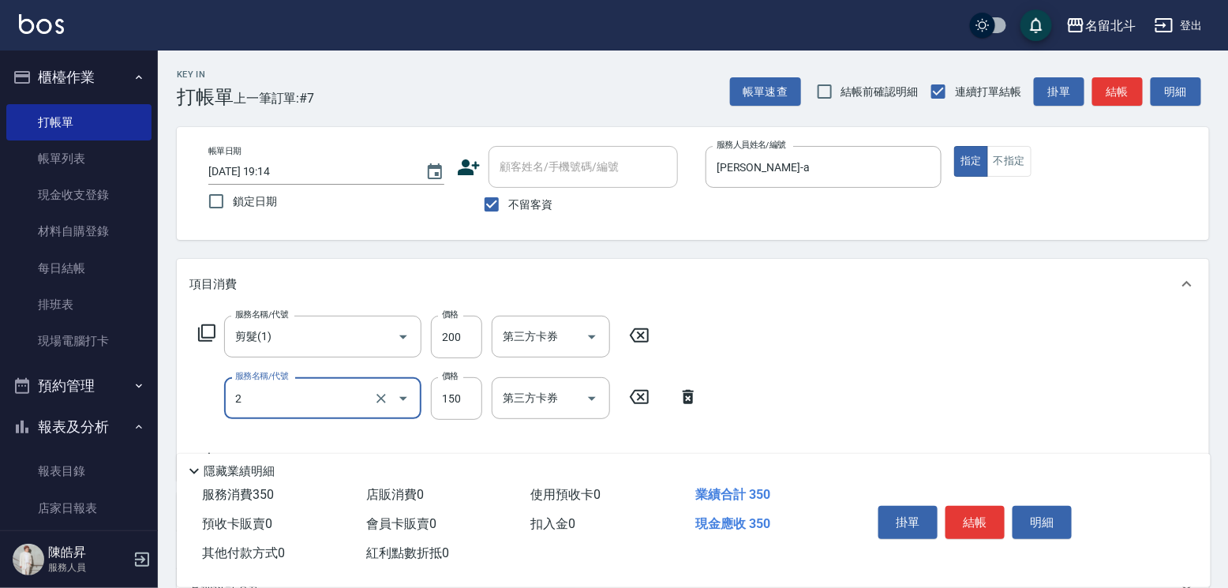
type input "一般洗髮(2)"
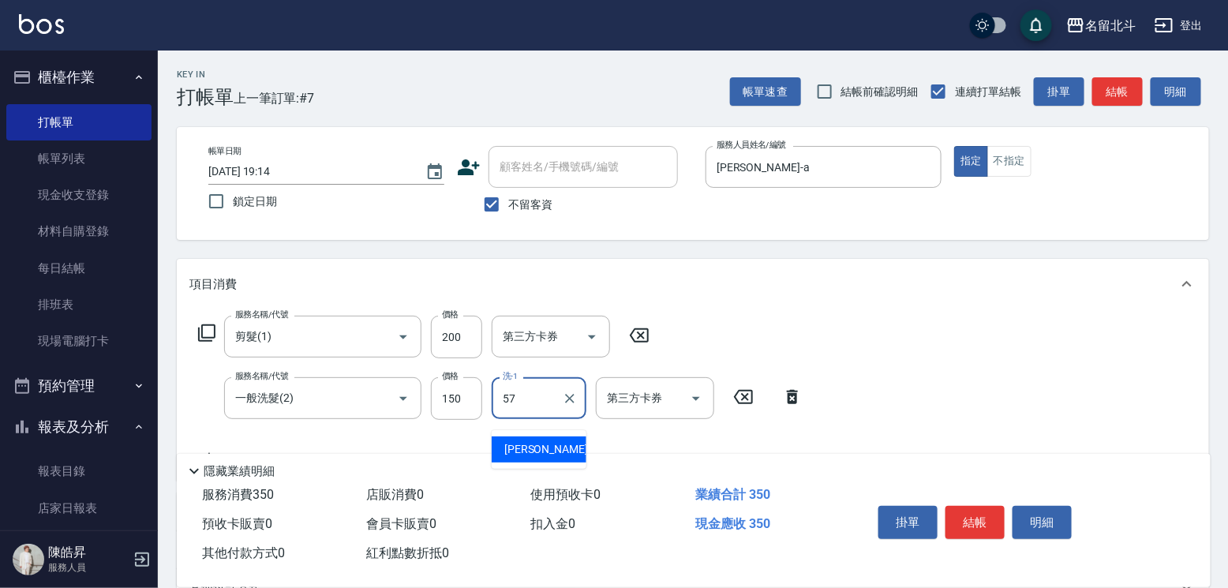
type input "[PERSON_NAME]-57"
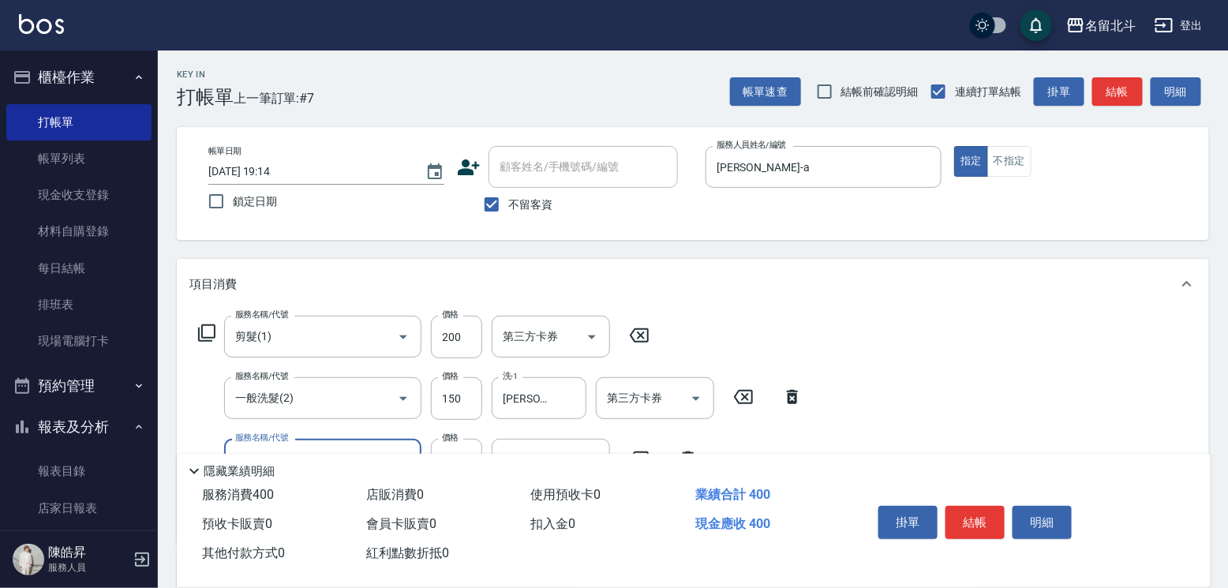
type input "精油(3)"
type input "[PERSON_NAME]-57"
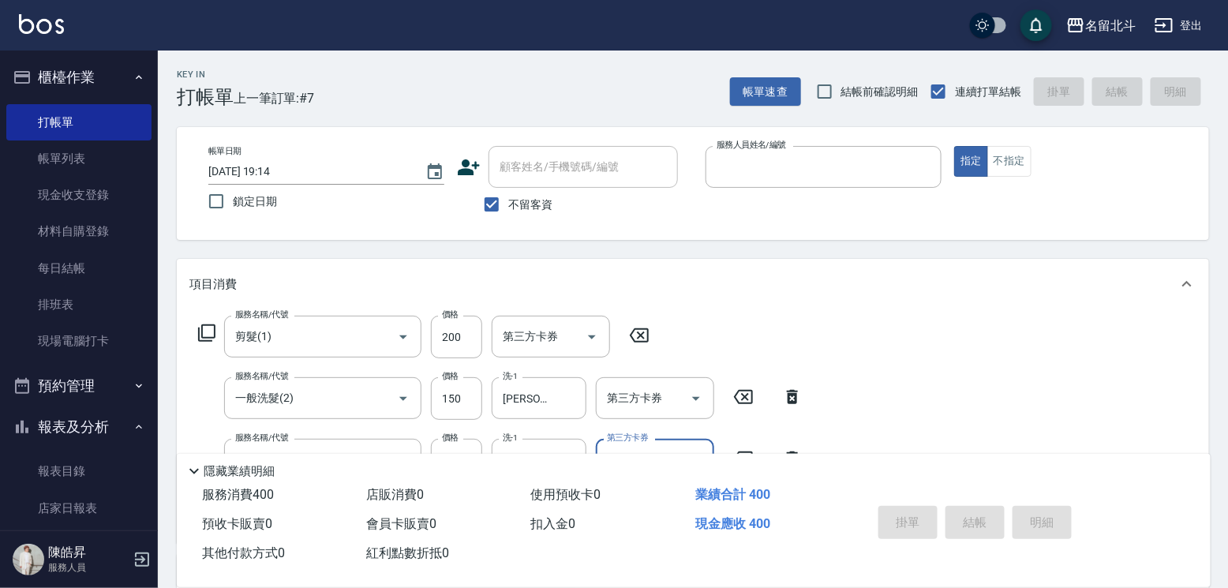
type input "[DATE] 19:15"
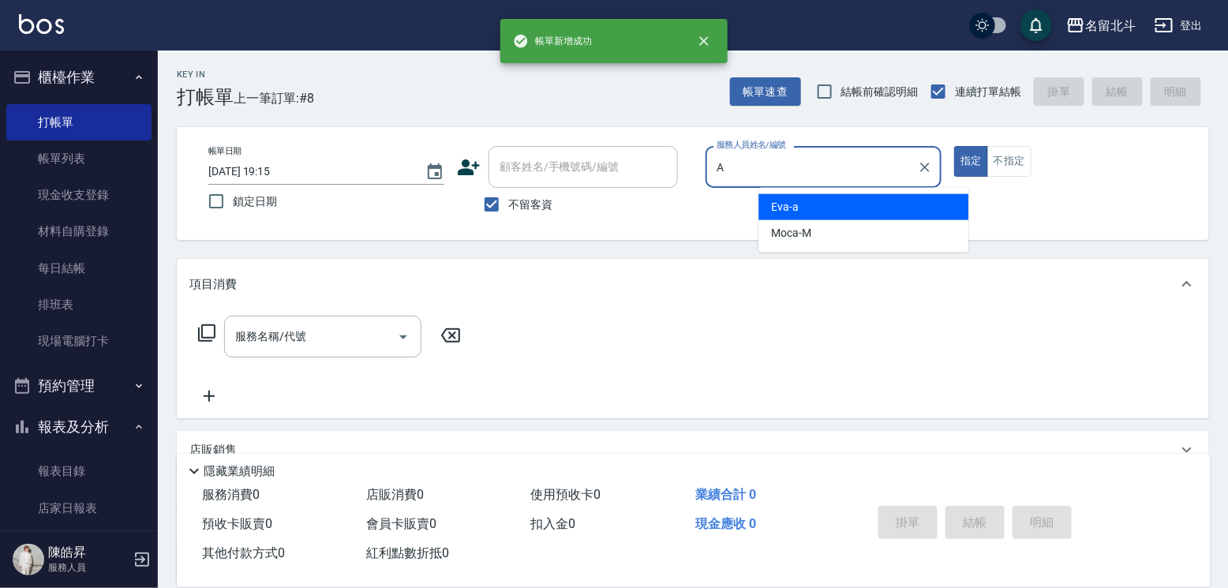
type input "[PERSON_NAME]-a"
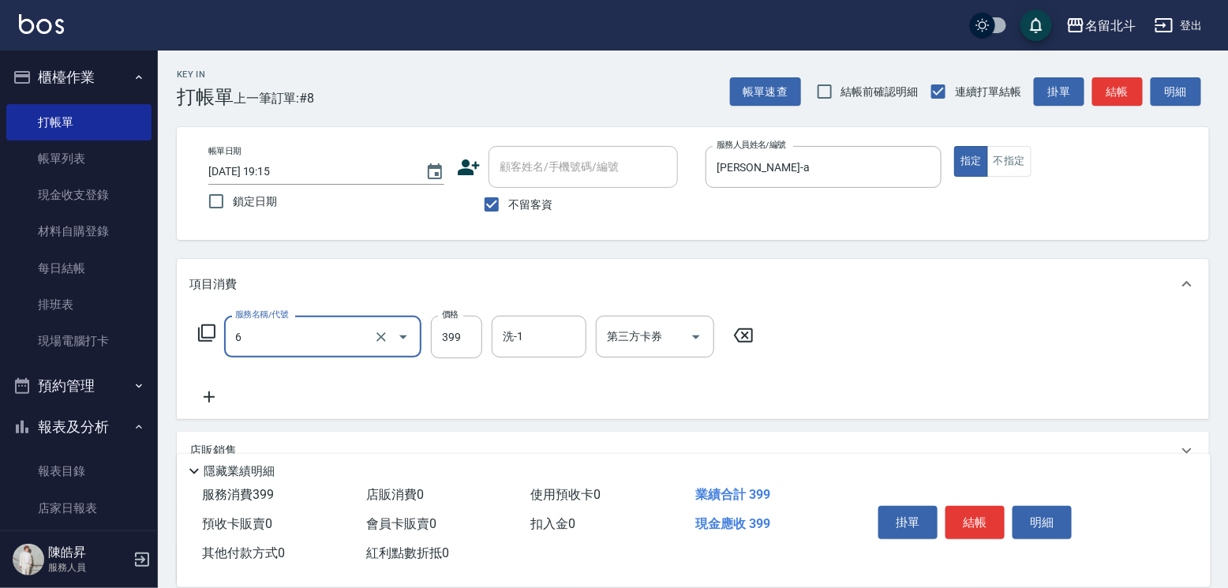
type input "海鹽SPA(6)"
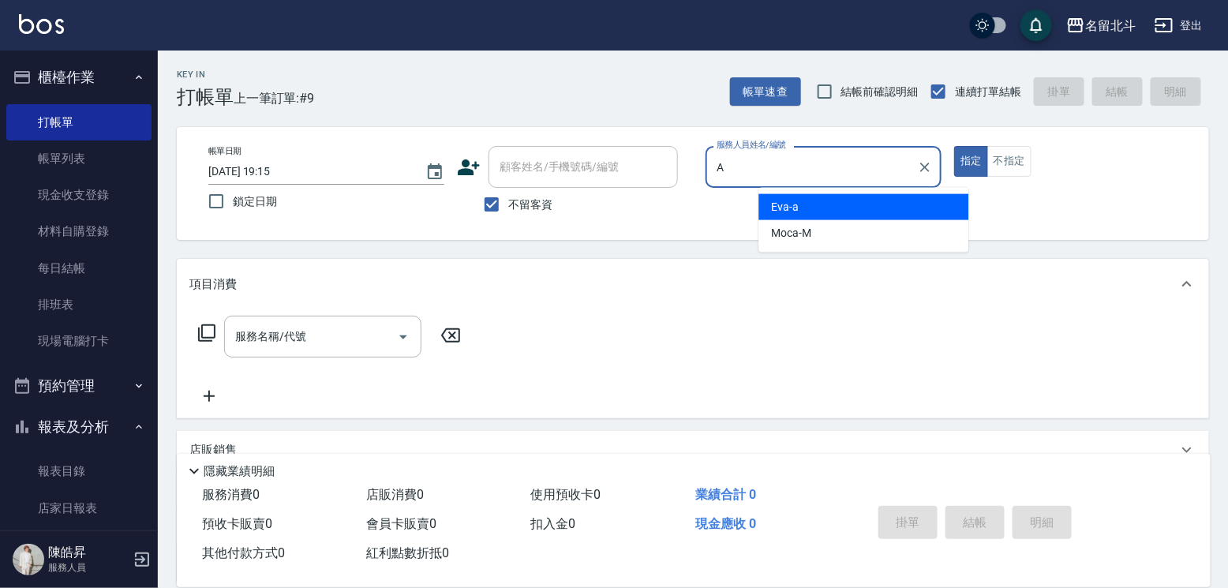
type input "[PERSON_NAME]-a"
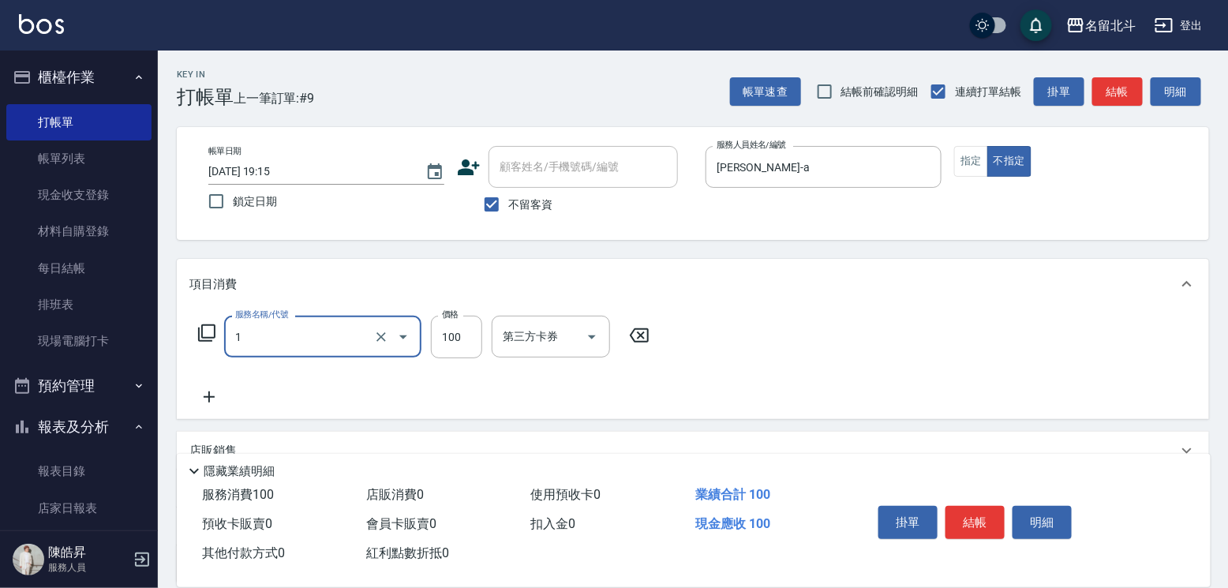
type input "剪髮(1)"
type input "118"
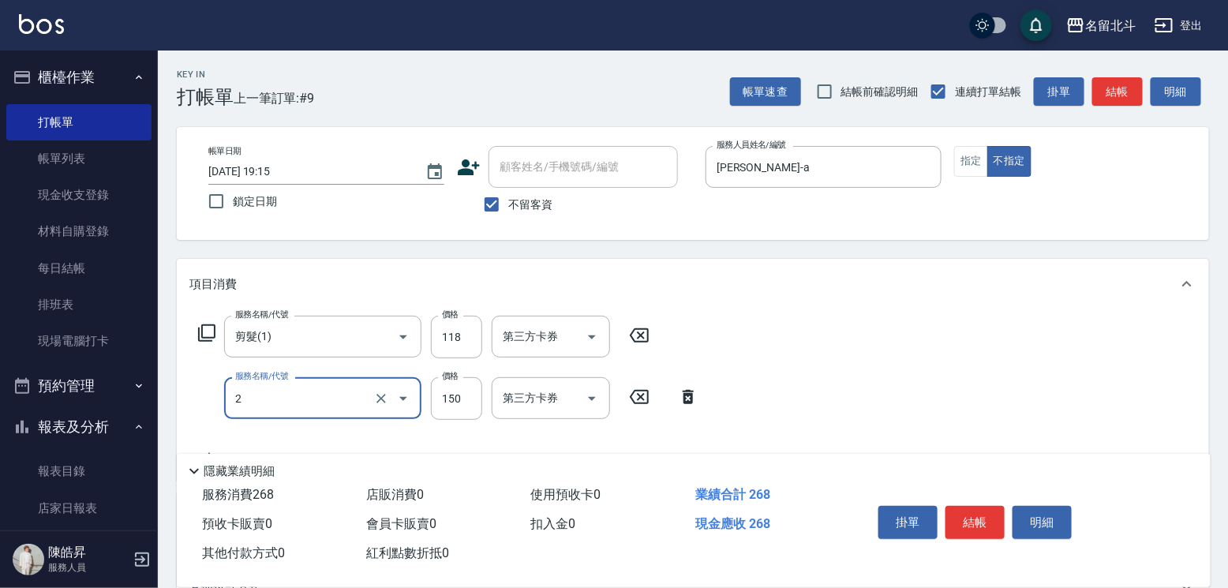
type input "一般洗髮(2)"
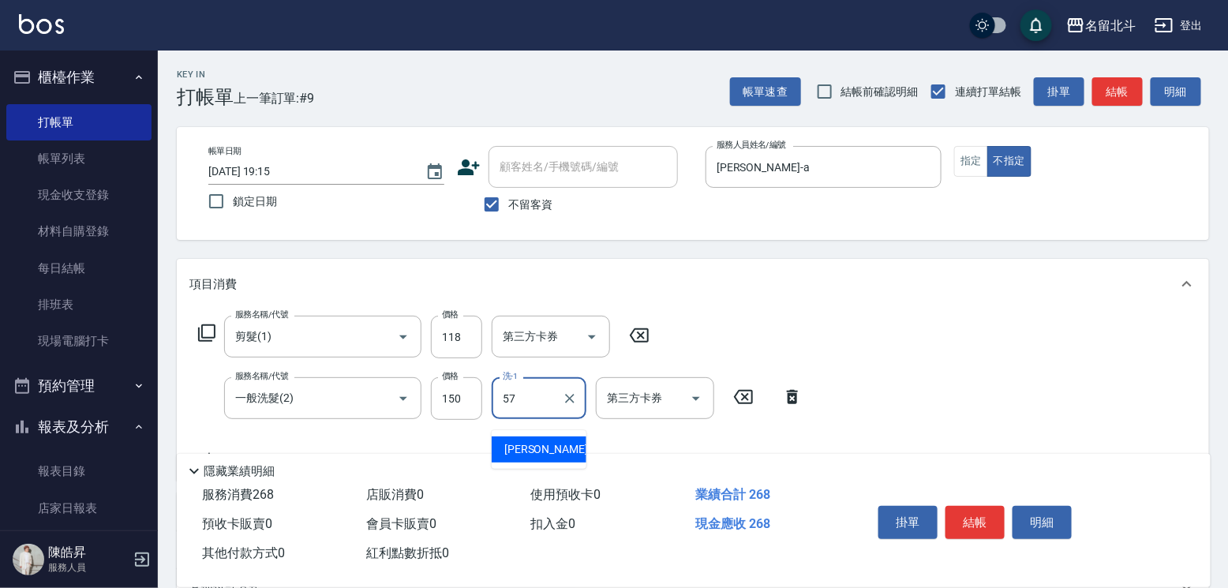
type input "[PERSON_NAME]-57"
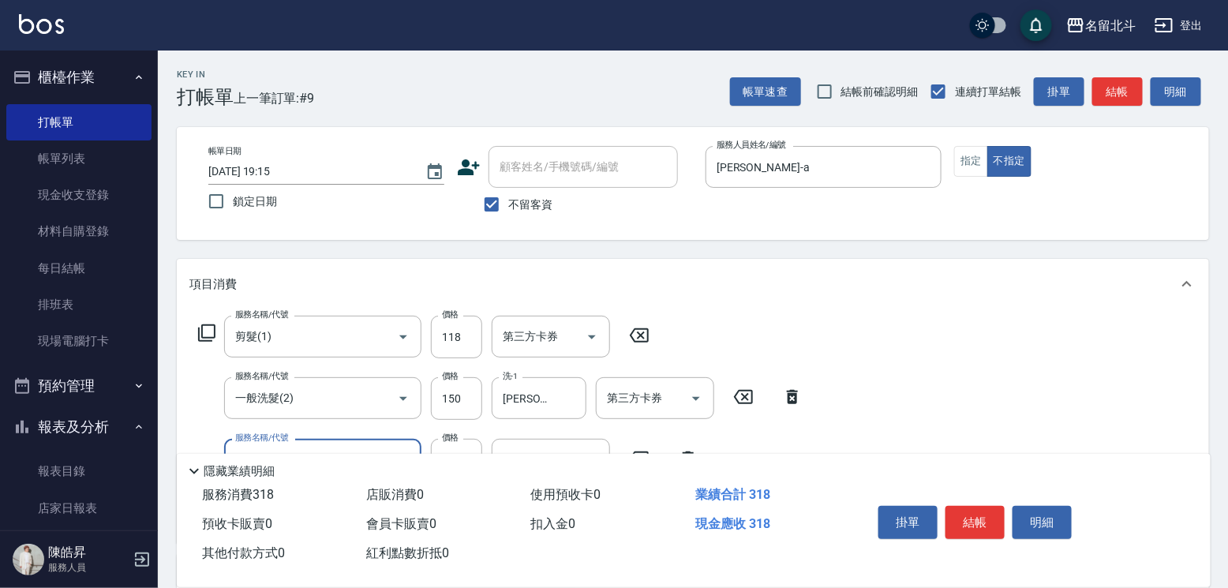
type input "精油(3)"
type input "[PERSON_NAME]-57"
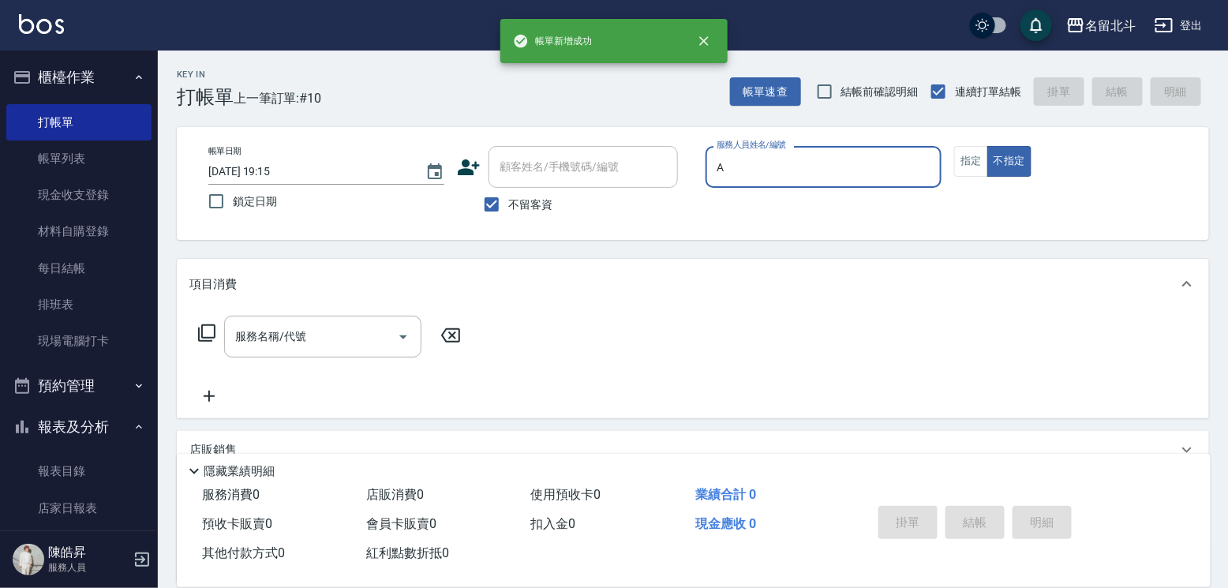
type input "[PERSON_NAME]-a"
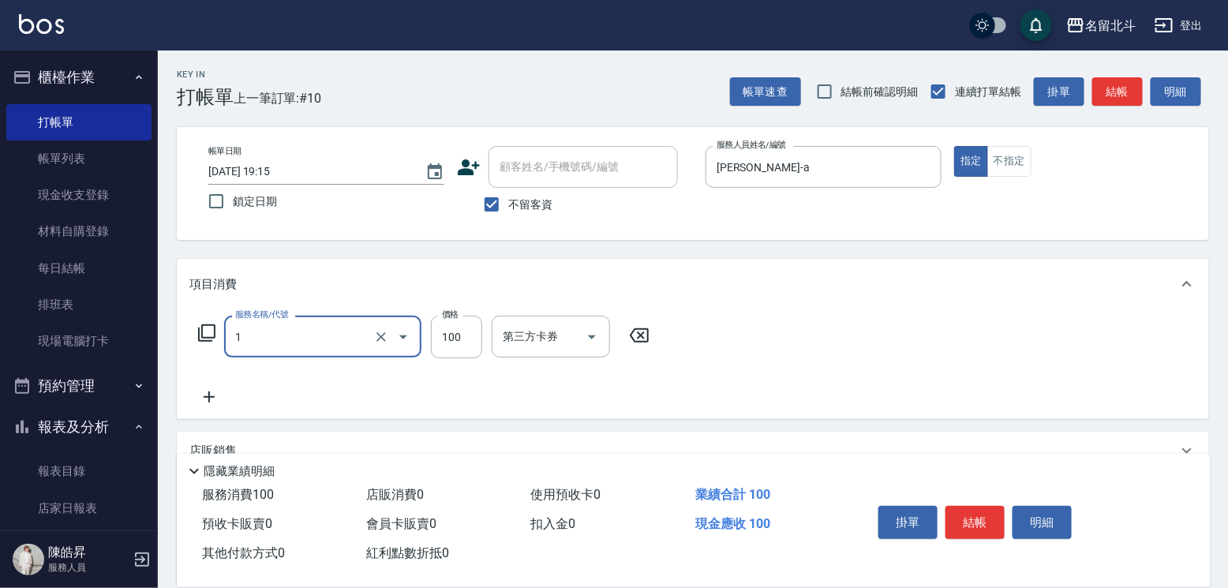
type input "剪髮(1)"
type input "200"
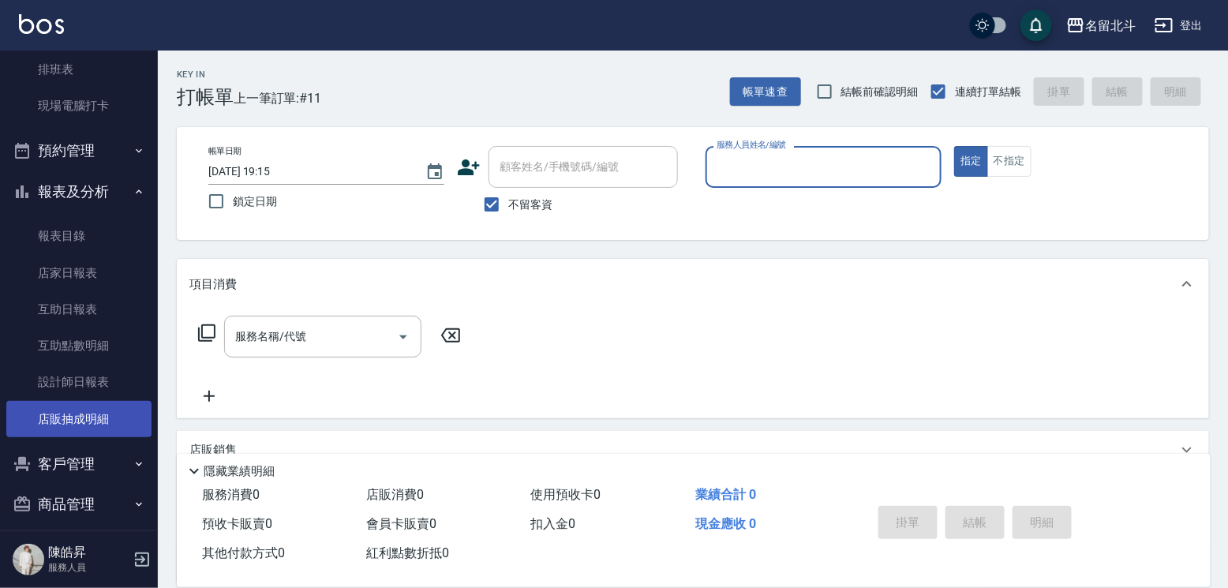
scroll to position [237, 0]
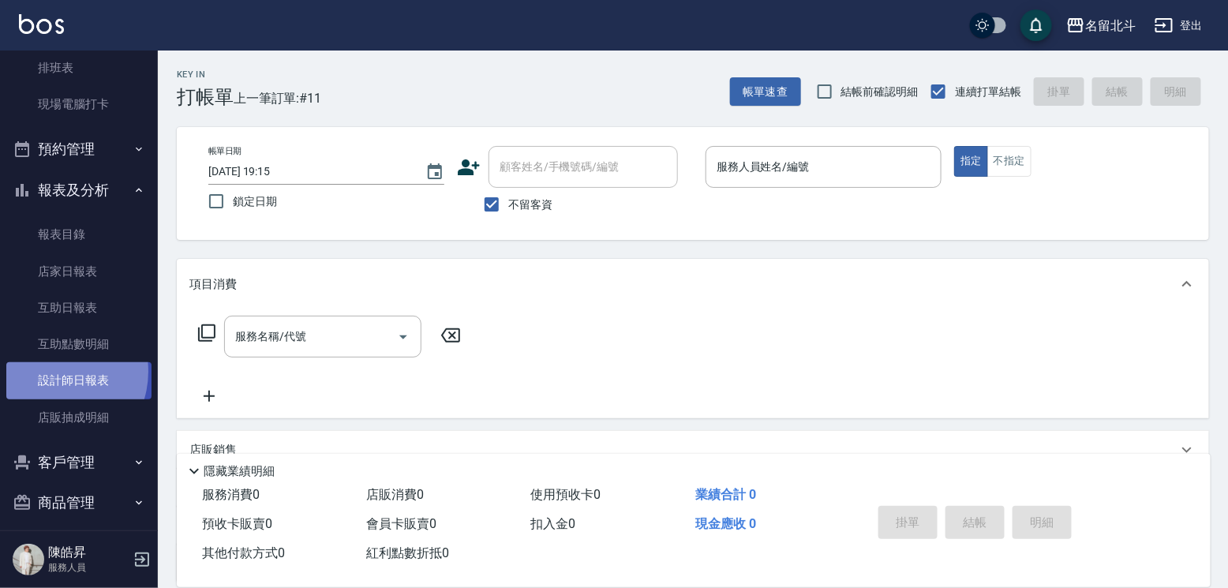
click at [53, 381] on link "設計師日報表" at bounding box center [78, 380] width 145 height 36
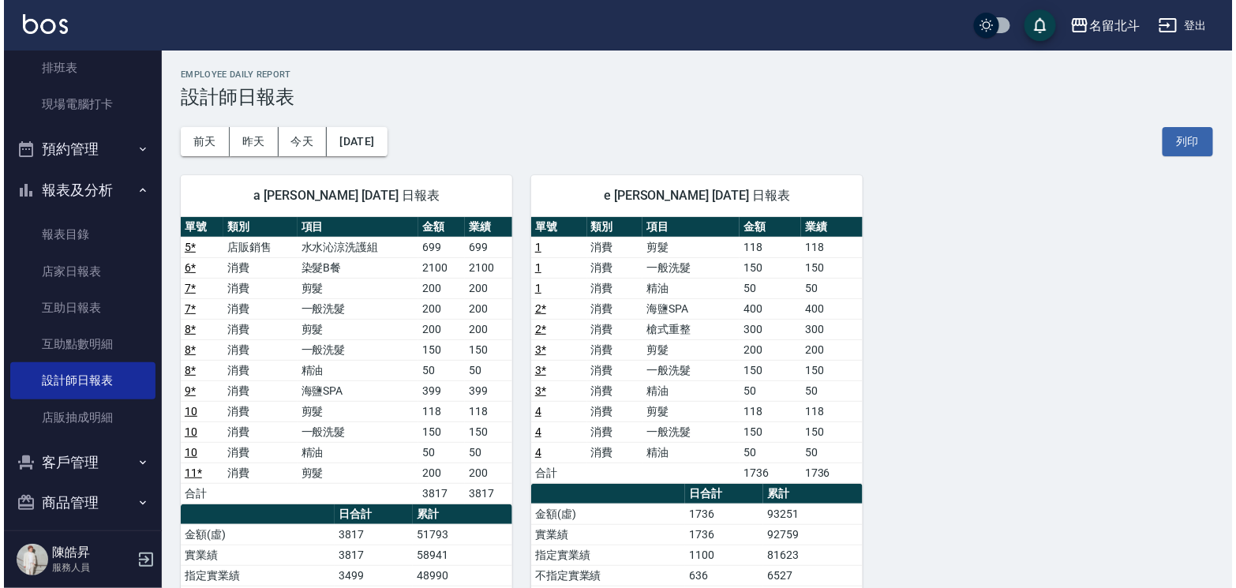
scroll to position [79, 0]
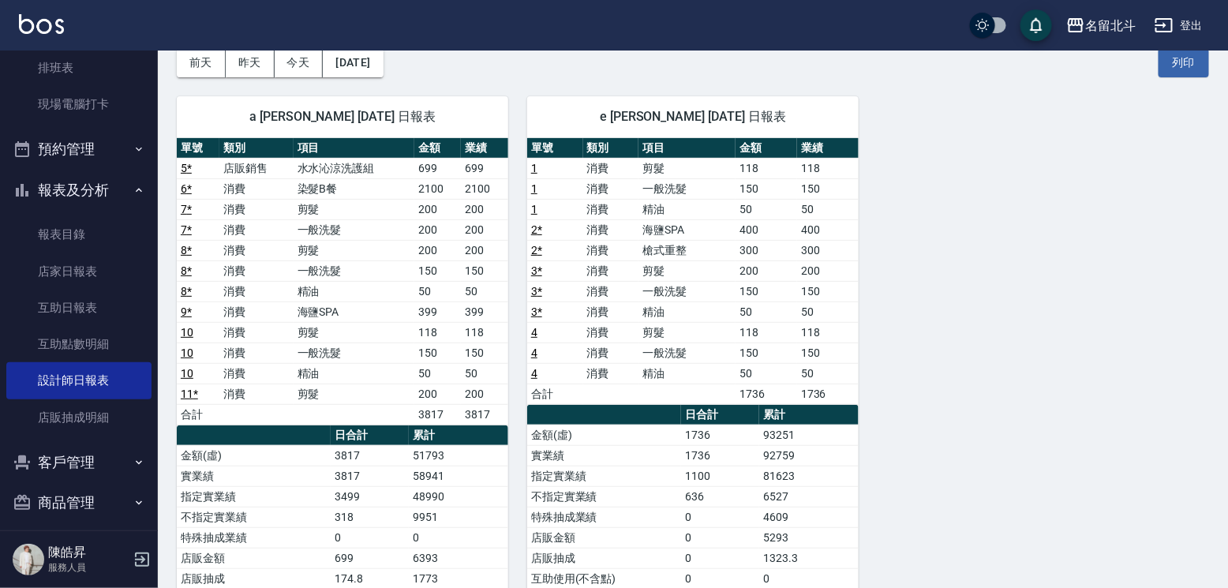
click at [370, 80] on div "a [PERSON_NAME] [DATE] 日報表 單號 類別 項目 金額 業績 5 * 店販銷售 水水沁涼洗護組 699 699 6 * 消費 染髮B餐 …" at bounding box center [333, 424] width 350 height 695
click at [374, 73] on button "[DATE]" at bounding box center [353, 62] width 60 height 29
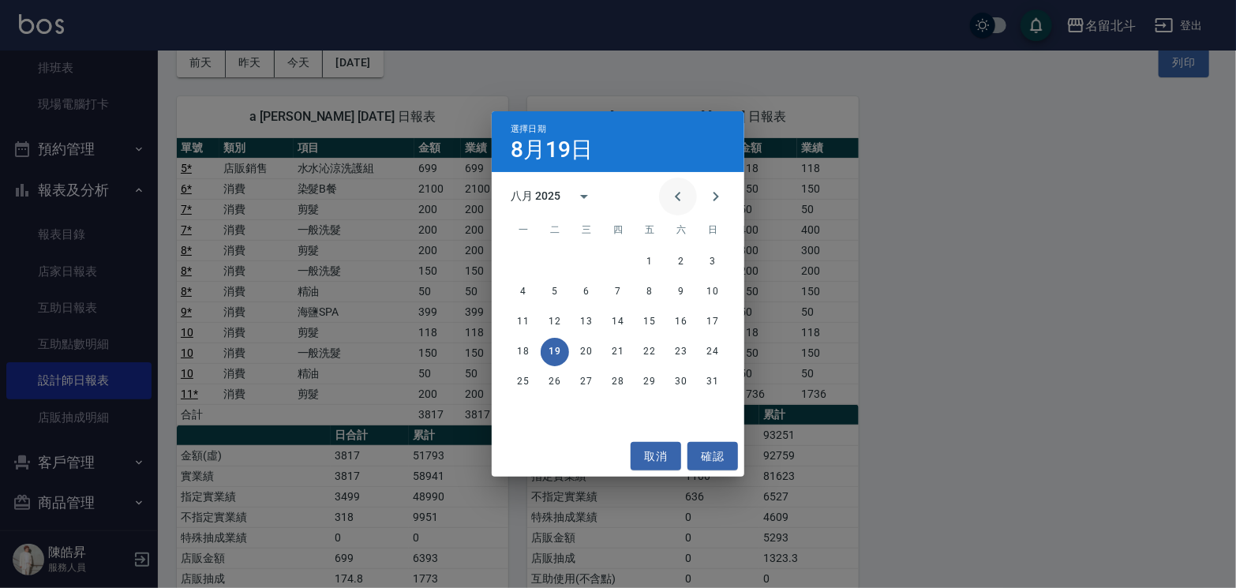
click at [669, 204] on icon "Previous month" at bounding box center [678, 196] width 19 height 19
click at [680, 322] on button "19" at bounding box center [681, 322] width 28 height 28
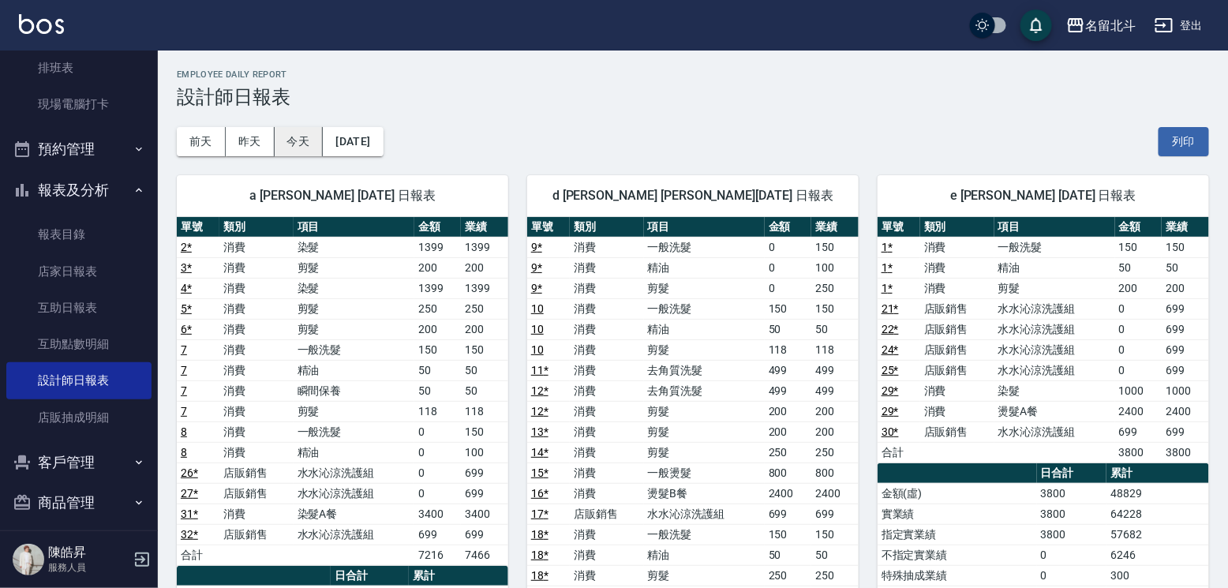
click at [293, 138] on button "今天" at bounding box center [299, 141] width 49 height 29
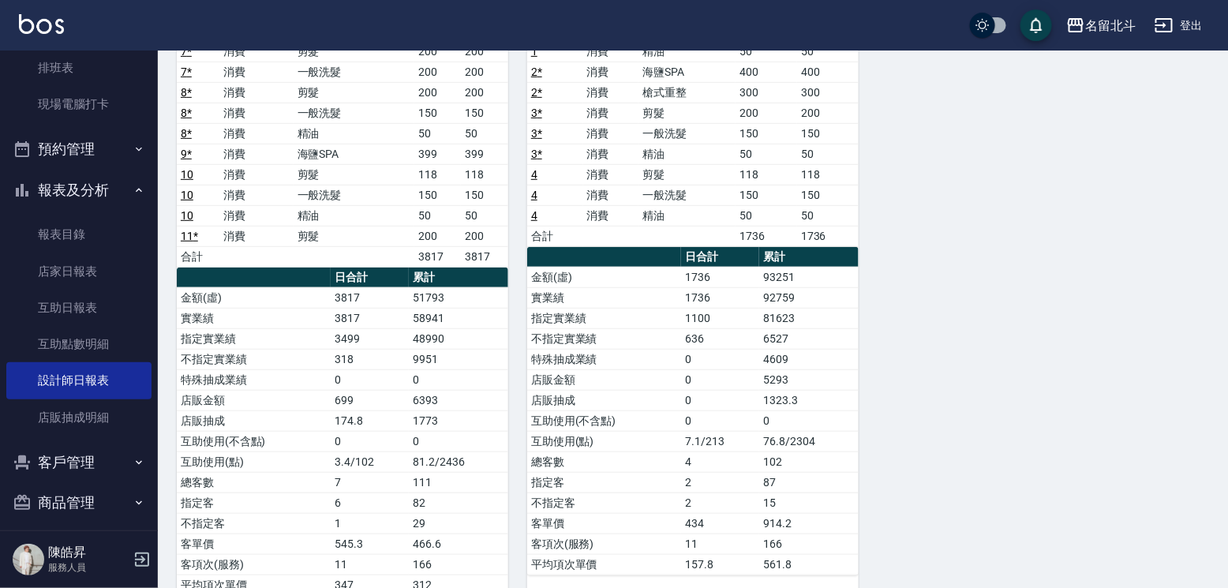
scroll to position [277, 0]
